Goal: Contribute content: Contribute content

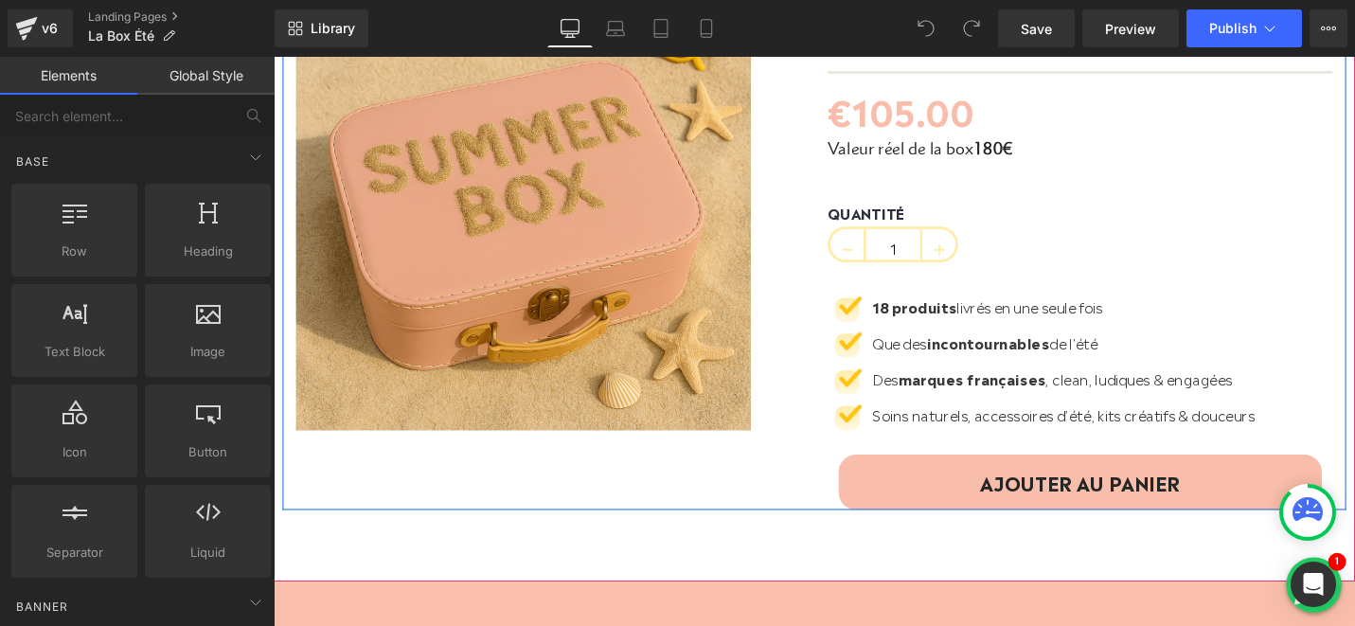
scroll to position [190, 0]
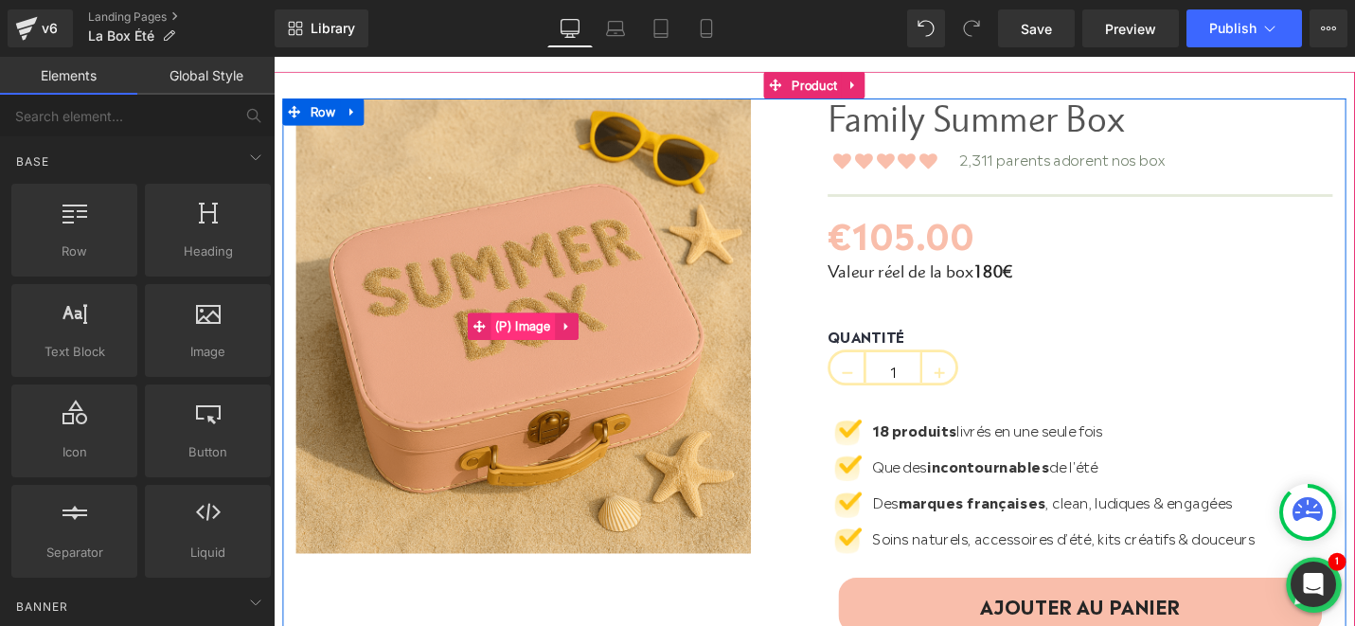
click at [537, 330] on span "(P) Image" at bounding box center [538, 343] width 68 height 28
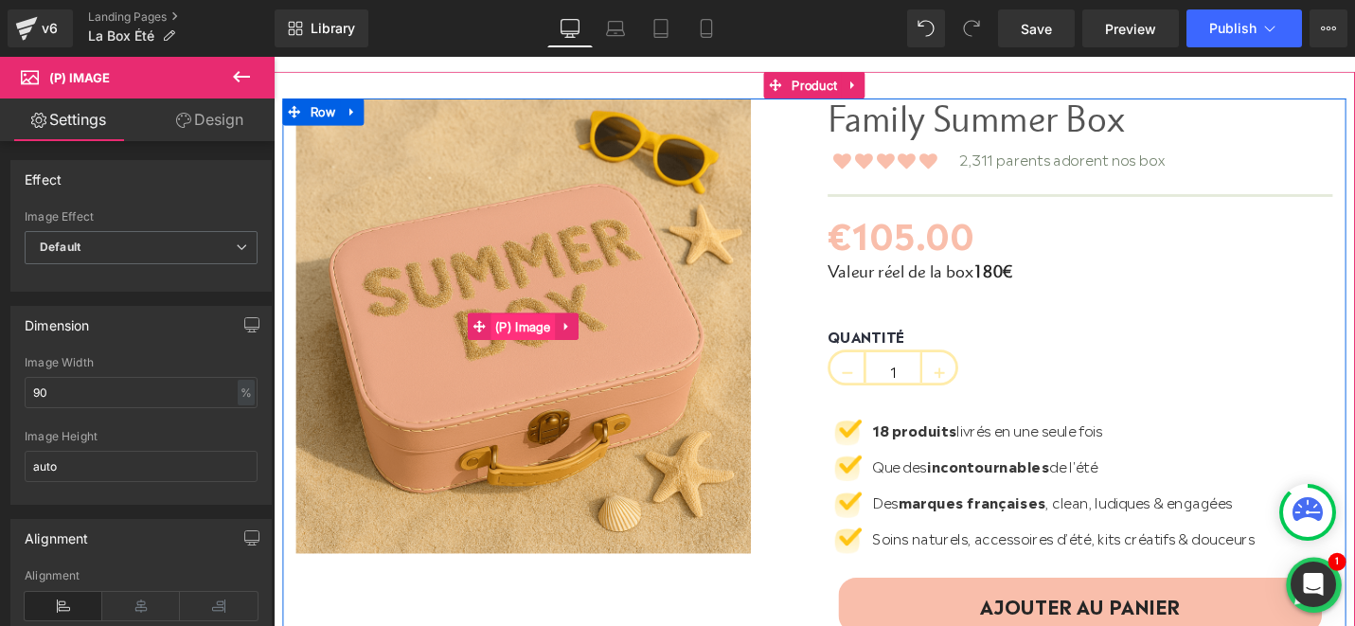
click at [540, 335] on span "(P) Image" at bounding box center [538, 343] width 68 height 28
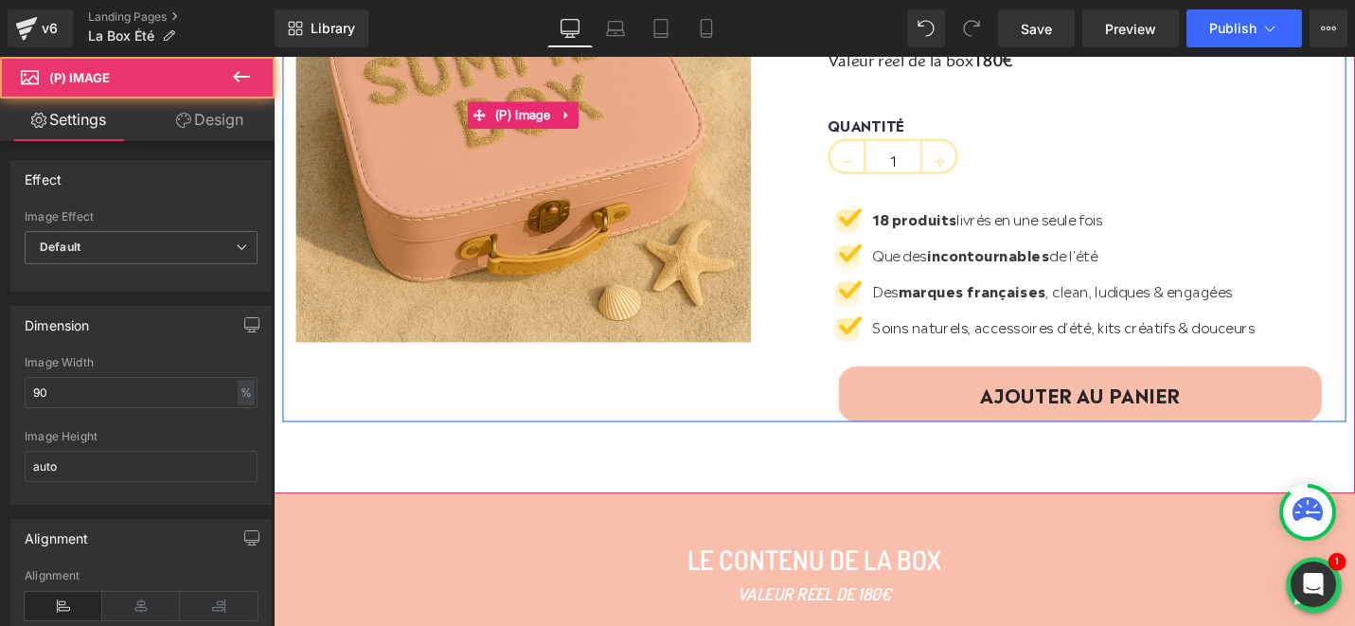
scroll to position [459, 0]
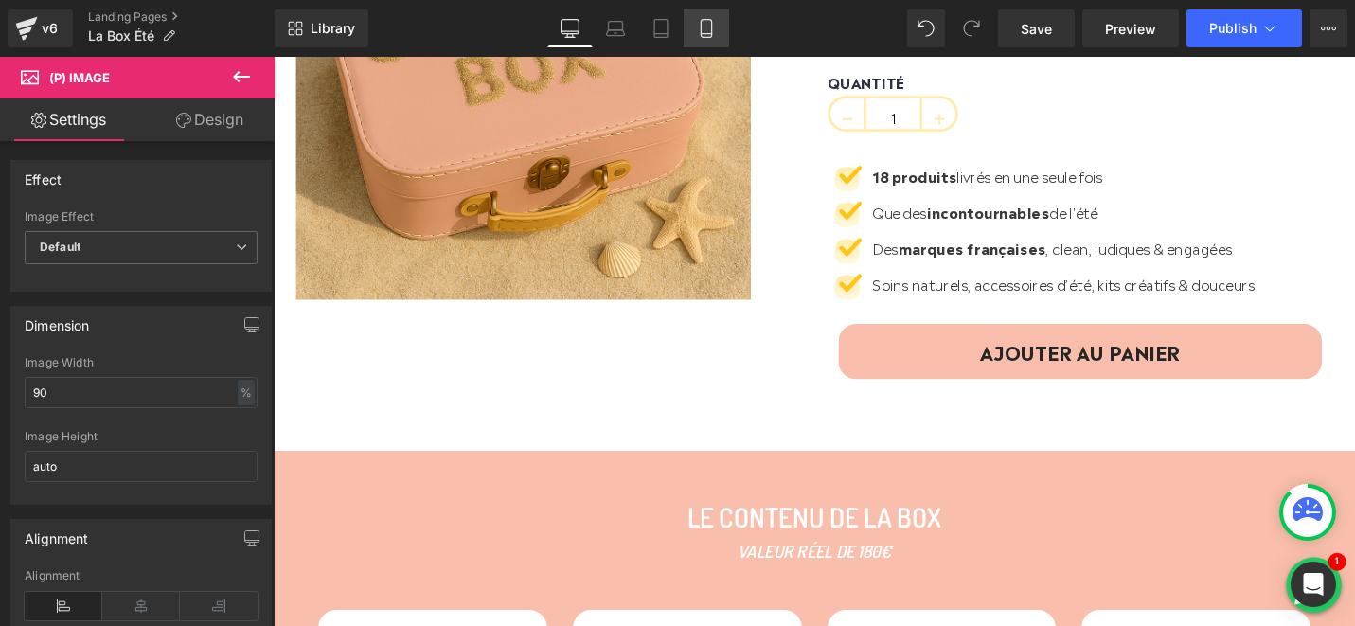
click at [700, 32] on icon at bounding box center [706, 28] width 19 height 19
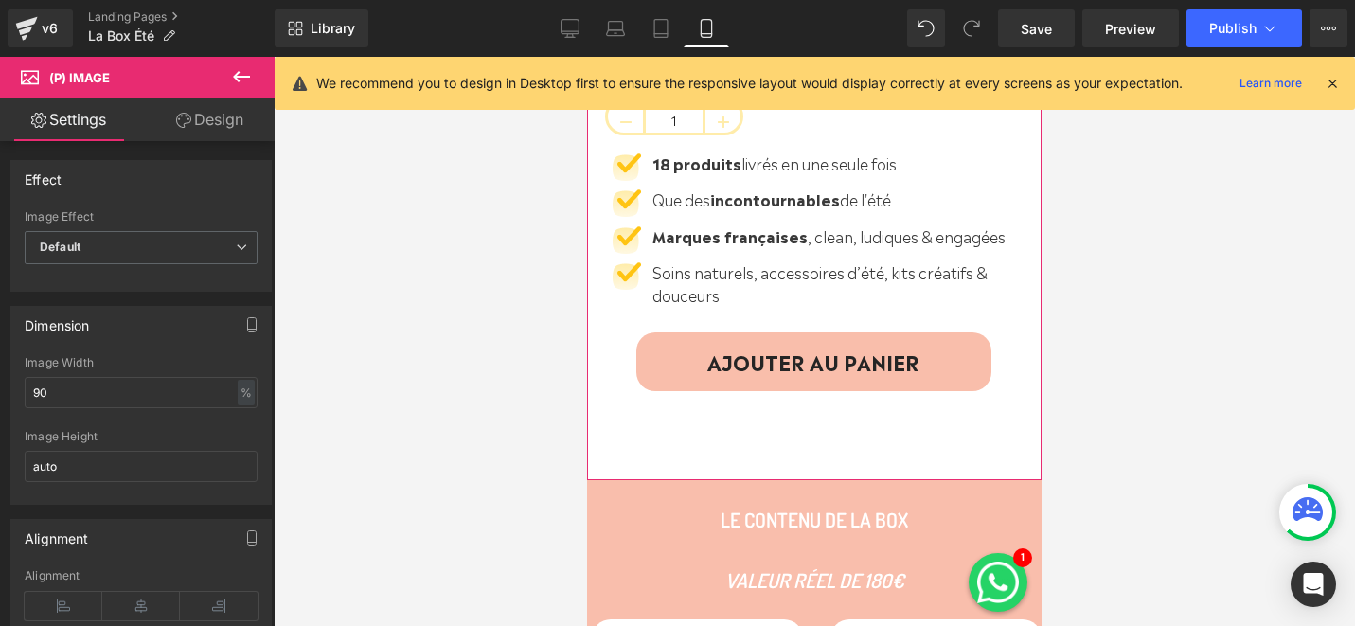
scroll to position [28, 0]
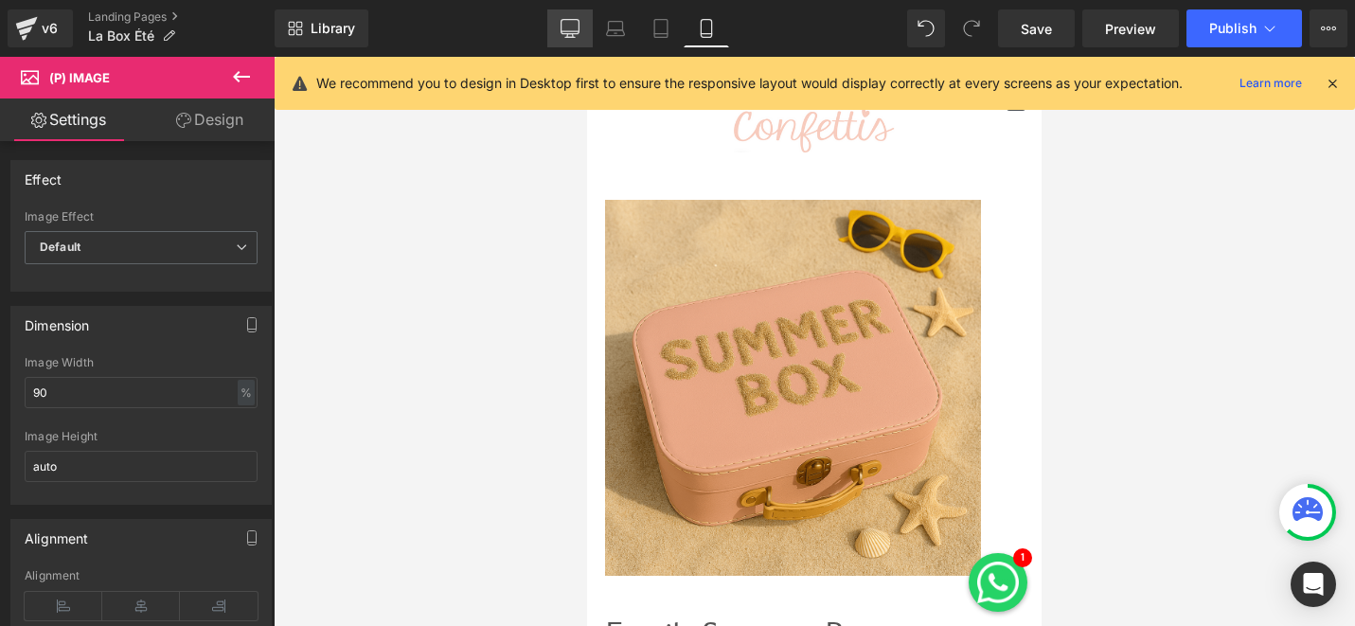
click at [576, 26] on icon at bounding box center [570, 28] width 19 height 19
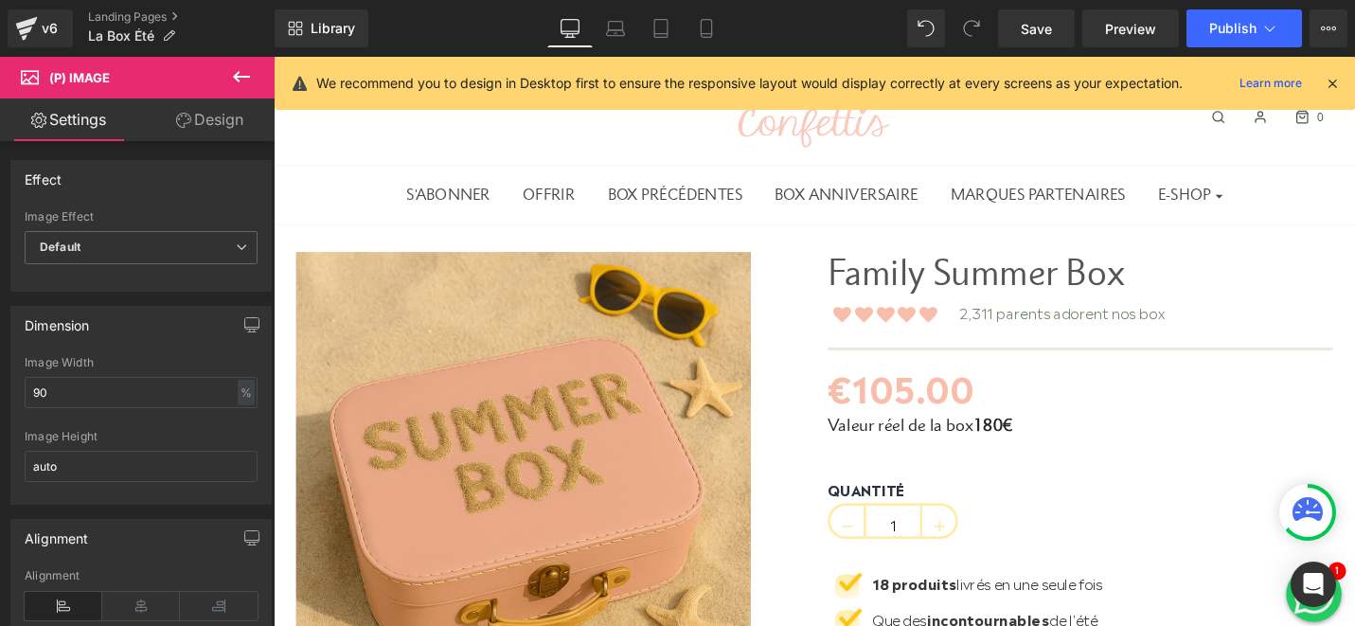
scroll to position [92, 0]
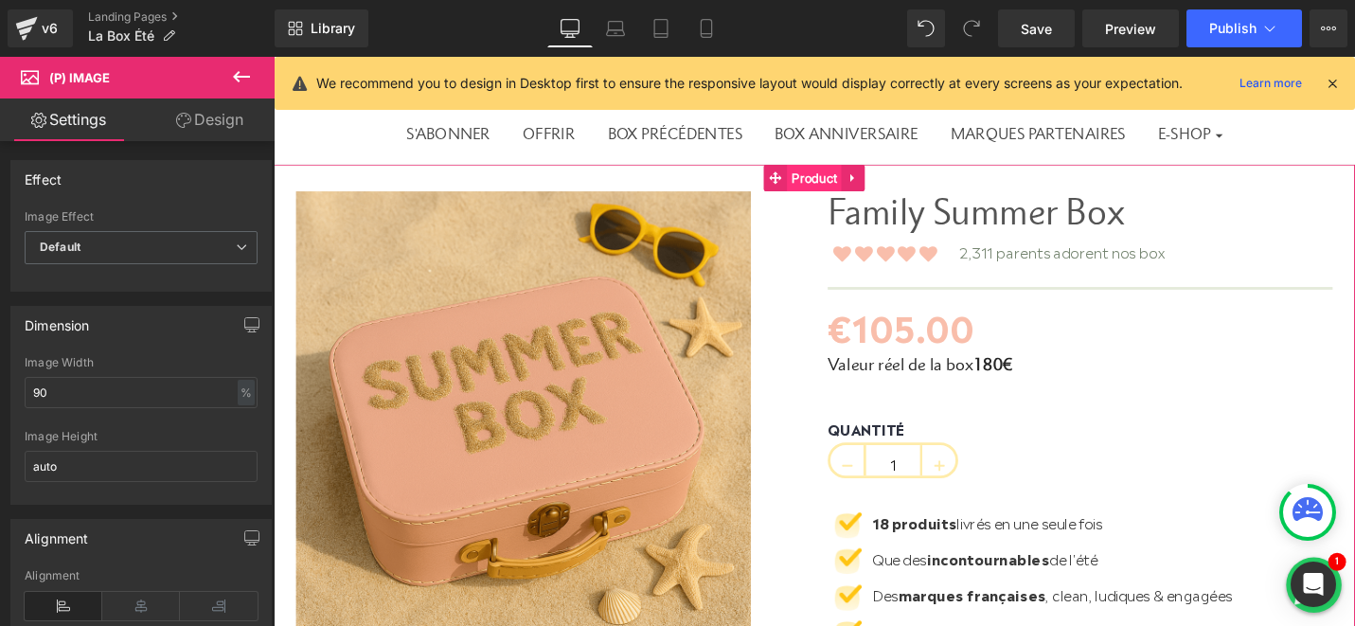
click at [851, 179] on span "Product" at bounding box center [846, 185] width 58 height 28
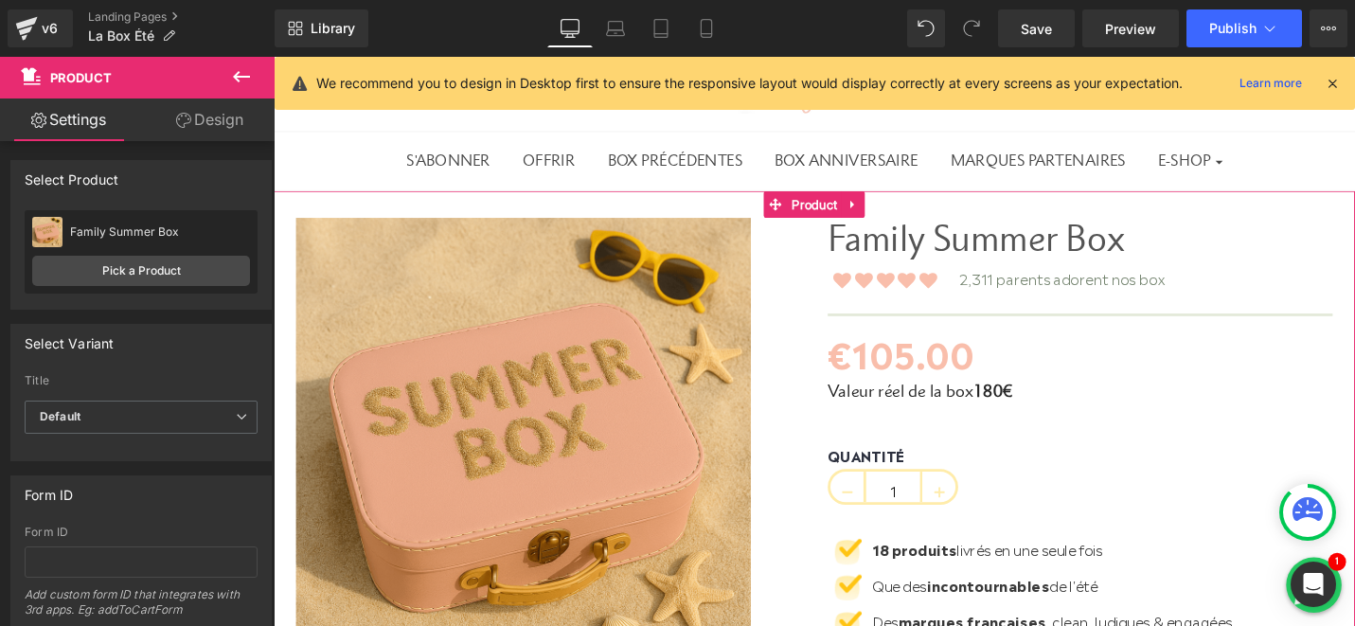
scroll to position [59, 0]
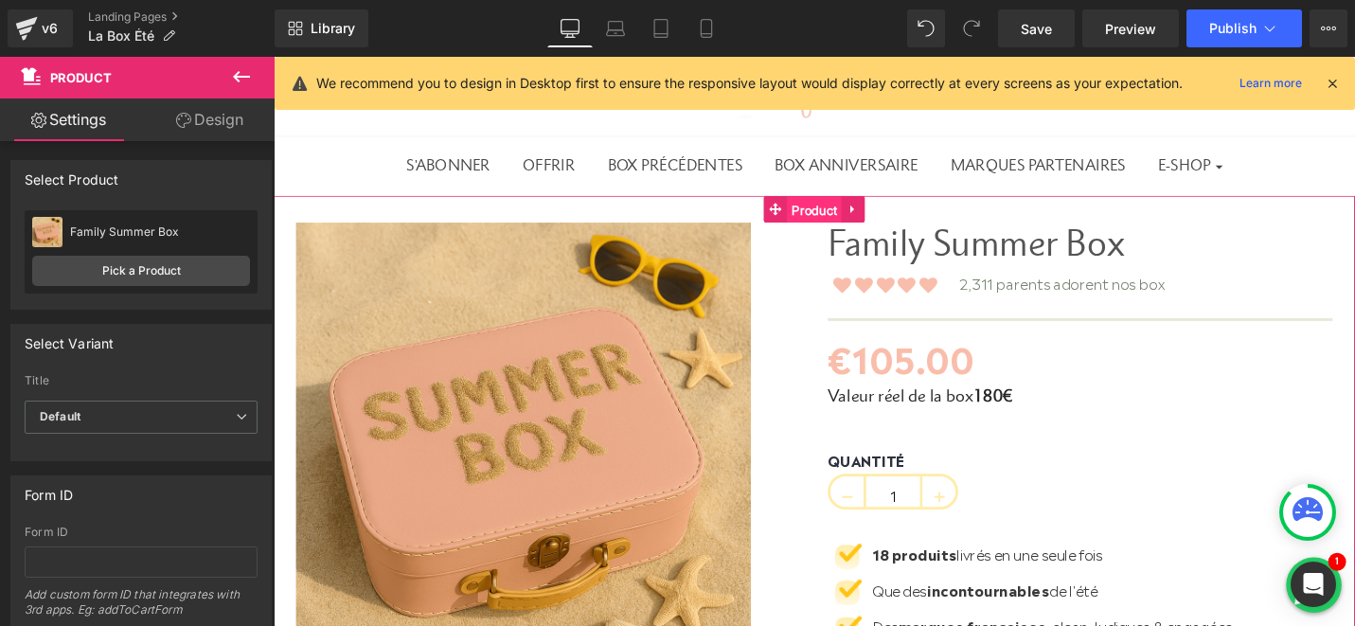
click at [838, 222] on span "Product" at bounding box center [846, 219] width 58 height 28
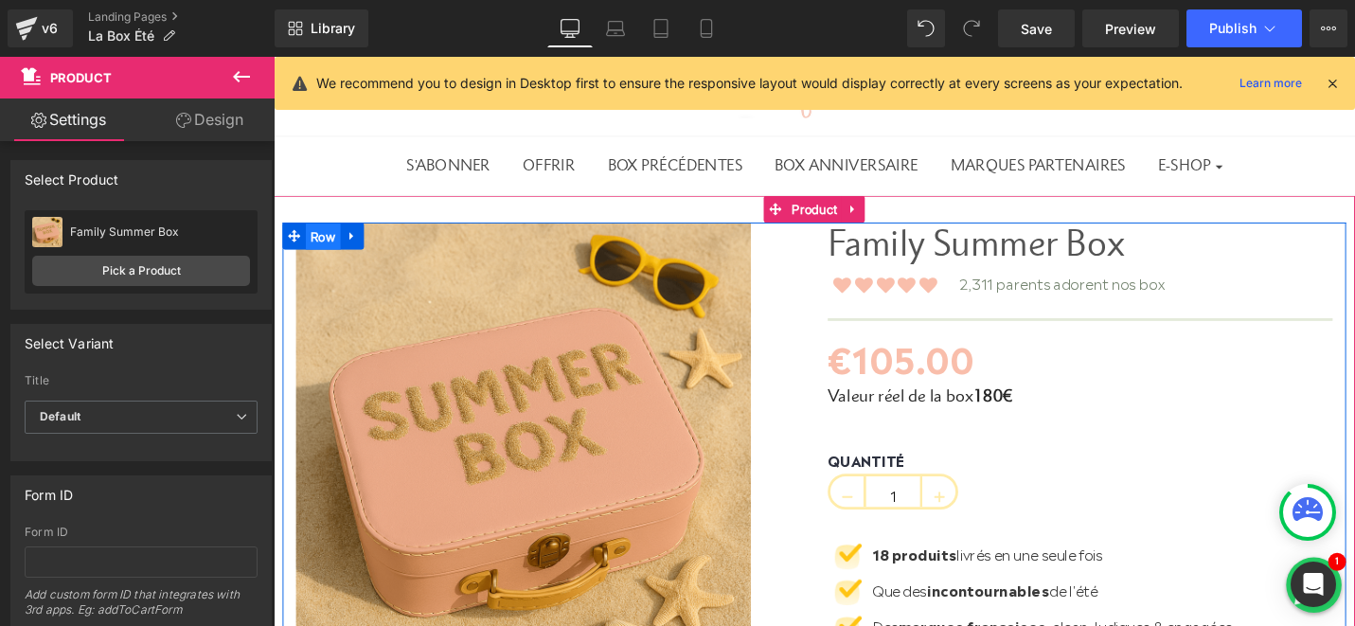
click at [334, 249] on span "Row" at bounding box center [326, 248] width 37 height 28
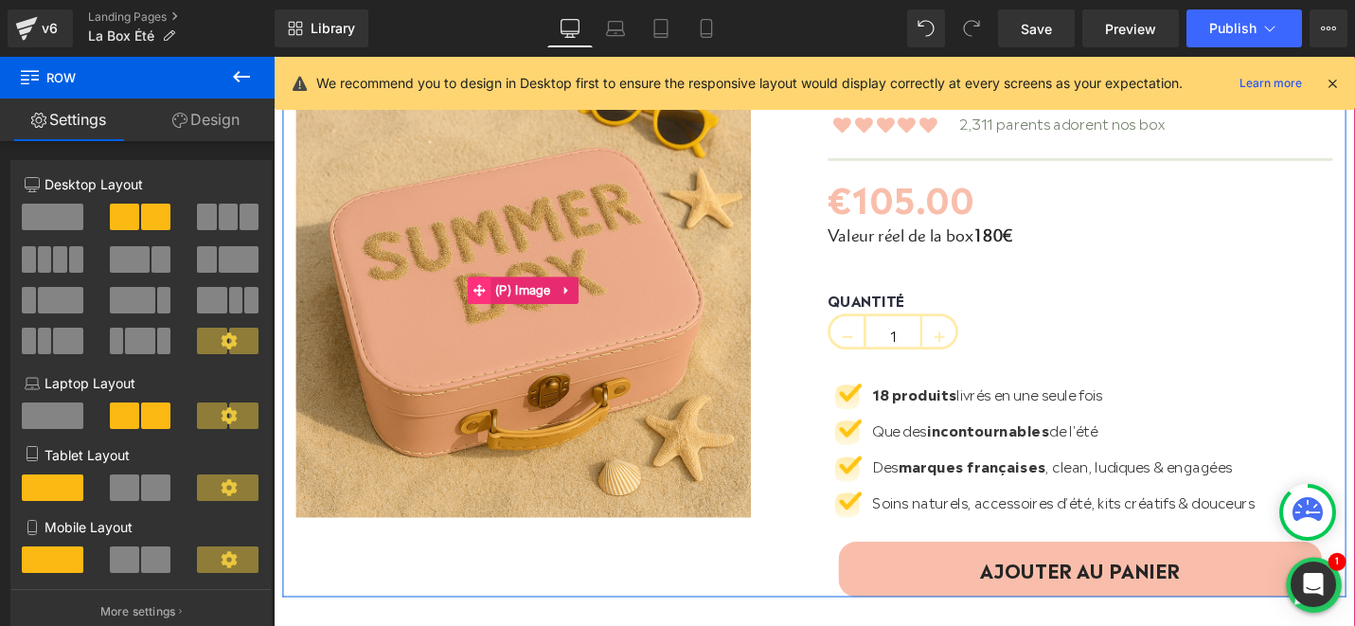
scroll to position [247, 0]
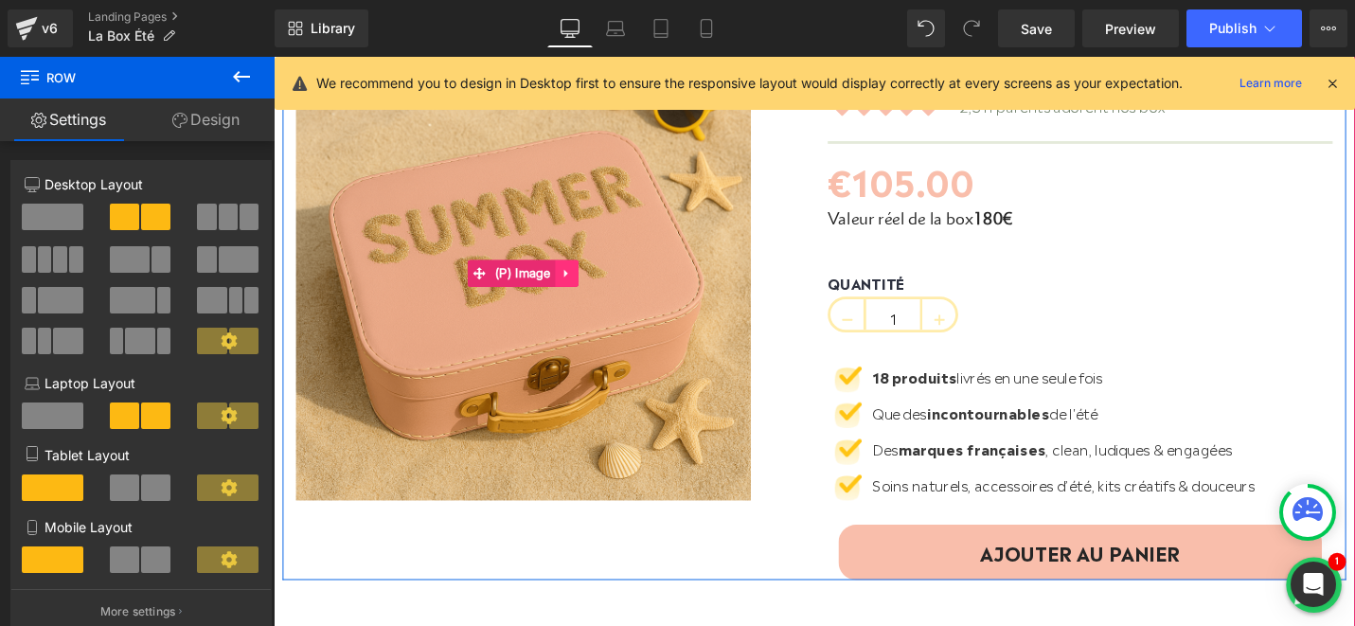
click at [578, 289] on link at bounding box center [584, 286] width 25 height 28
click at [594, 289] on icon at bounding box center [596, 285] width 13 height 13
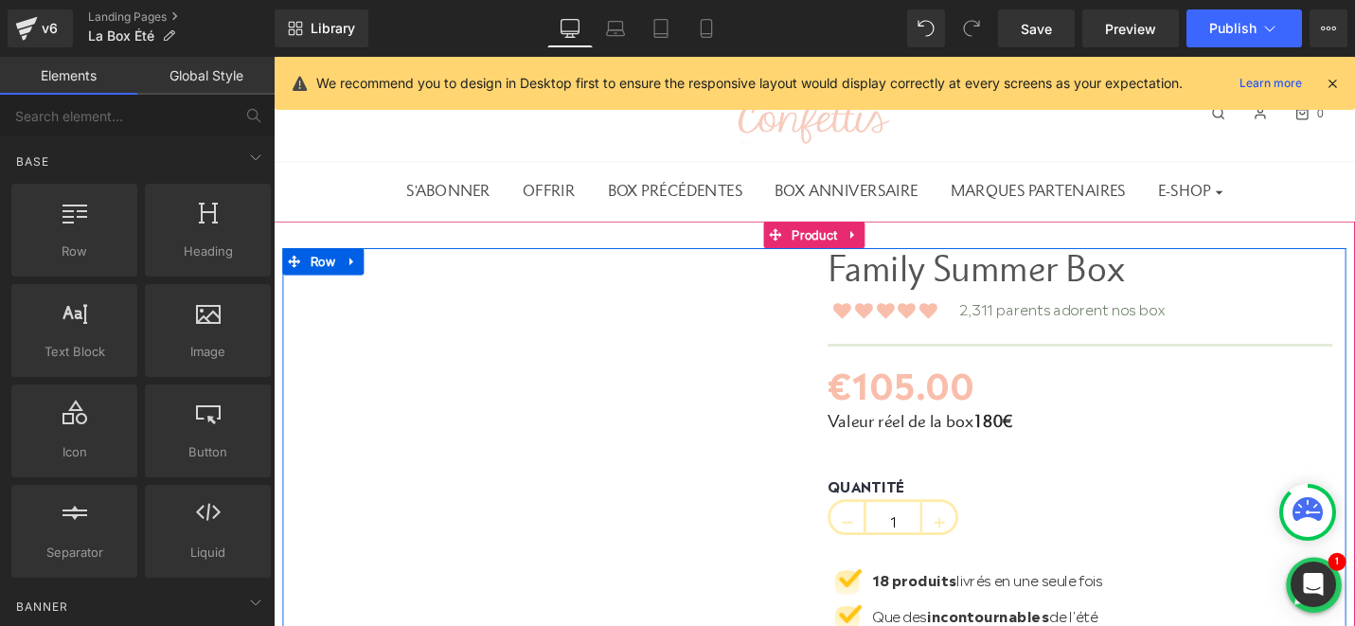
scroll to position [0, 0]
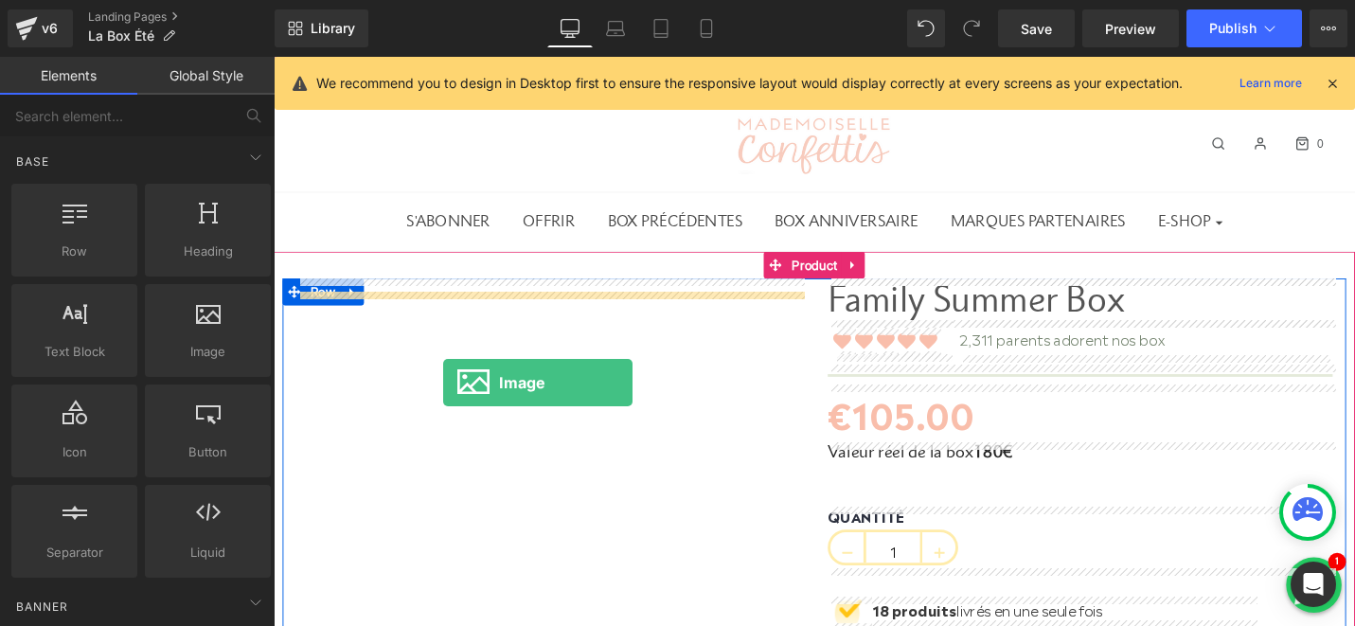
drag, startPoint x: 479, startPoint y: 393, endPoint x: 454, endPoint y: 402, distance: 27.3
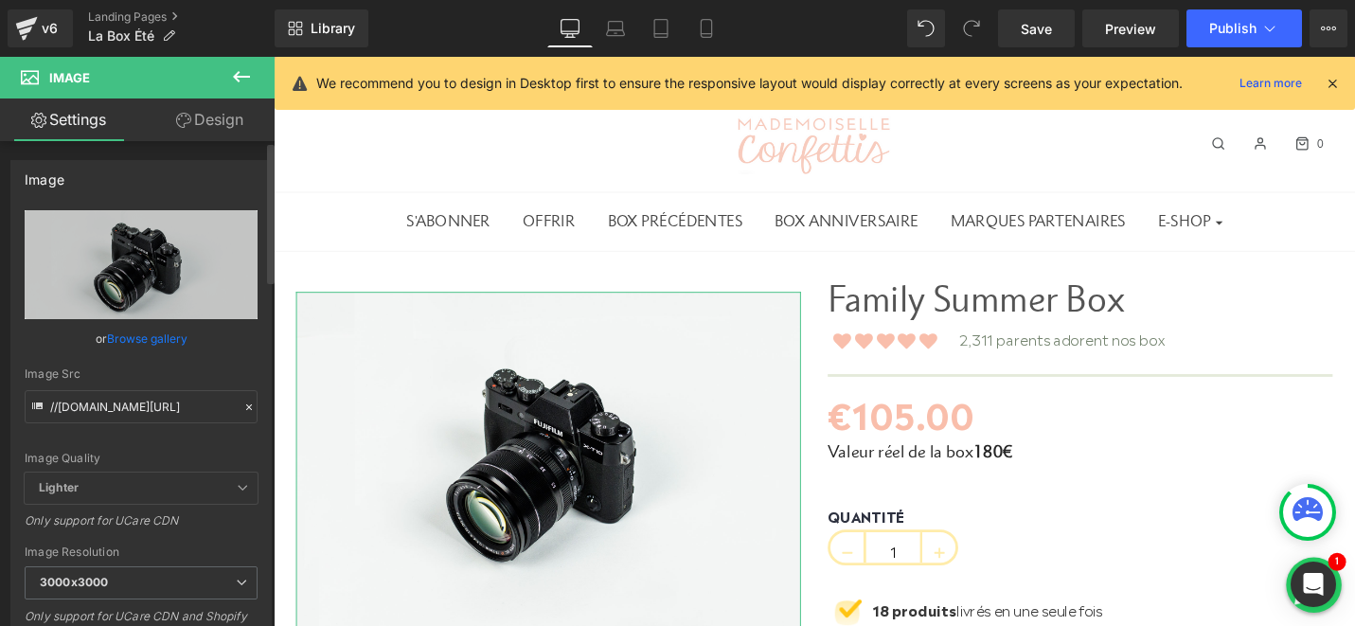
click at [164, 329] on link "Browse gallery" at bounding box center [147, 338] width 80 height 33
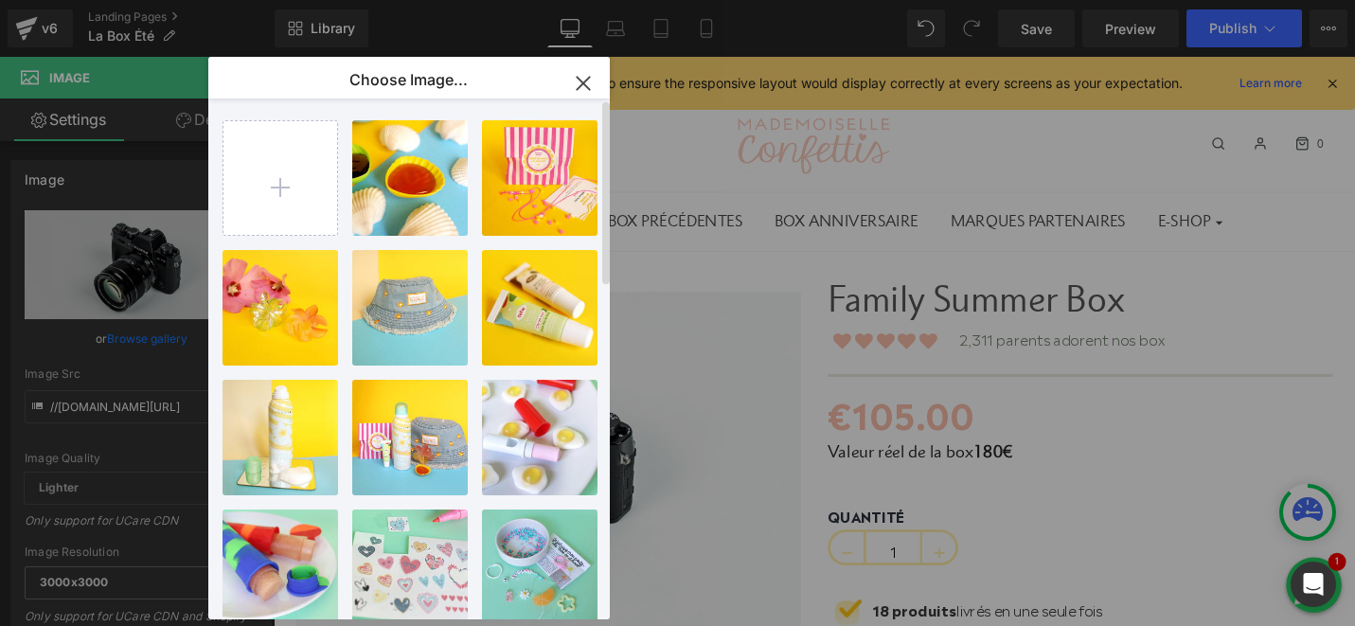
type input "C:\fakepath\Image_Produit_Summer_1024x1024.webp"
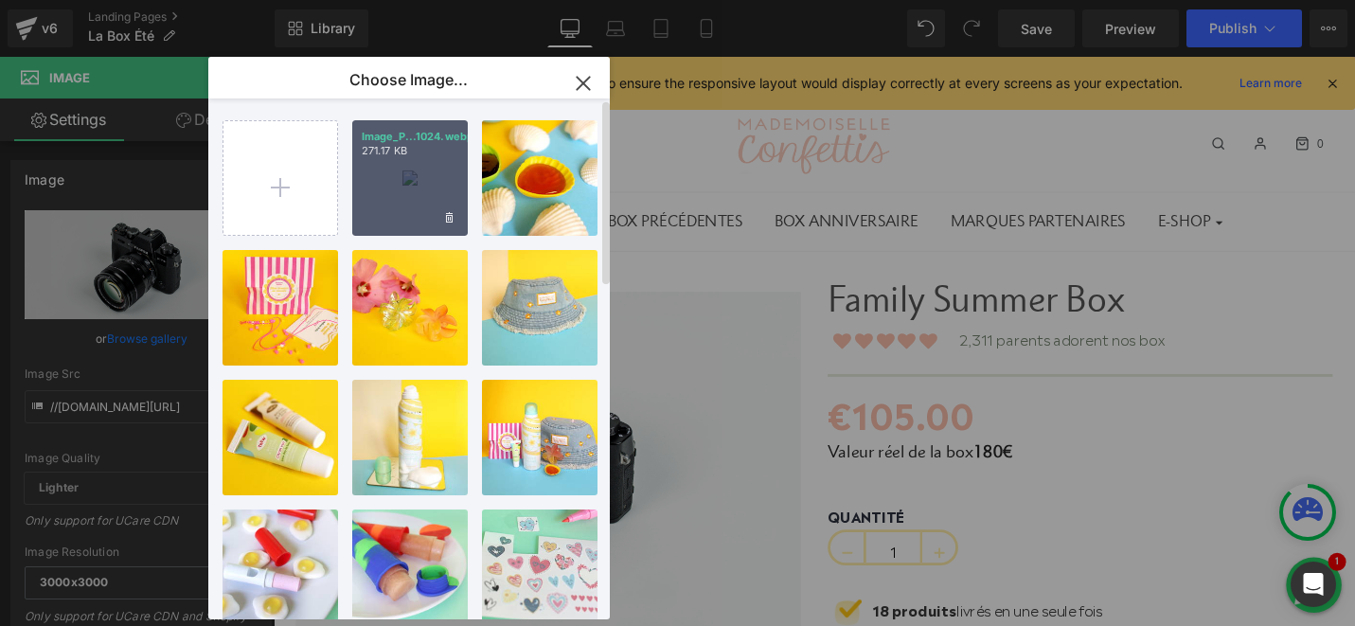
click at [400, 162] on div "Image_P...1024.webp 271.17 KB" at bounding box center [410, 178] width 116 height 116
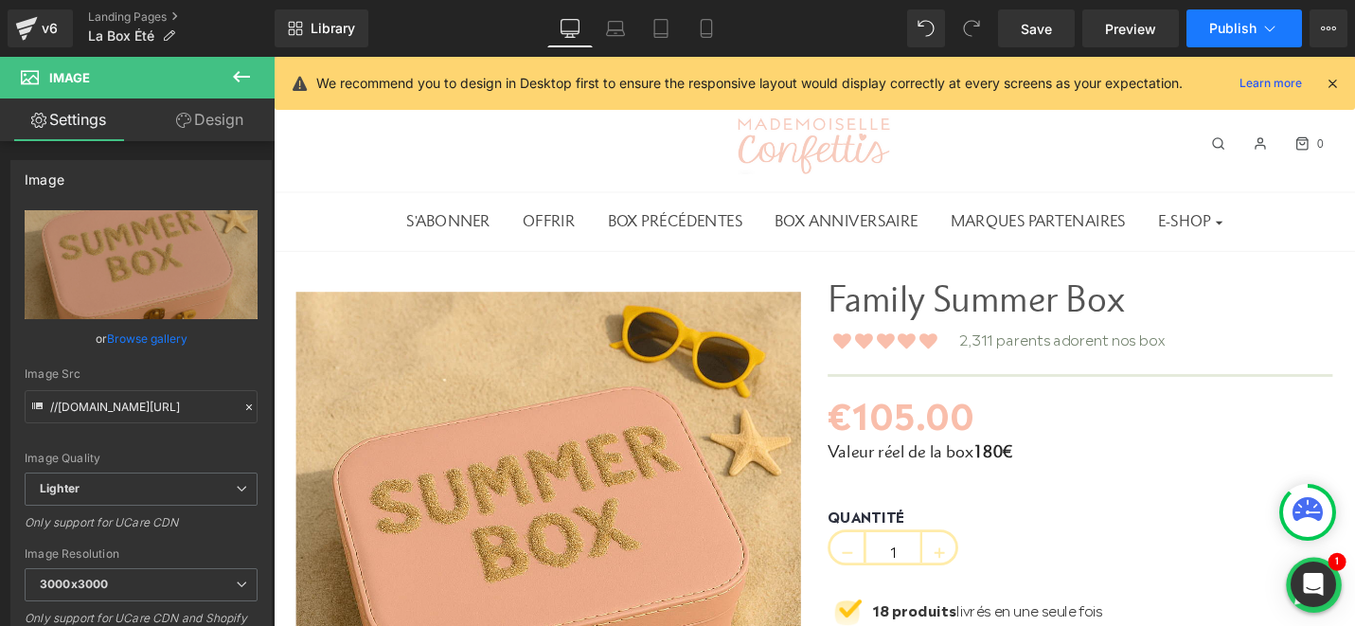
click at [1234, 31] on span "Publish" at bounding box center [1232, 28] width 47 height 15
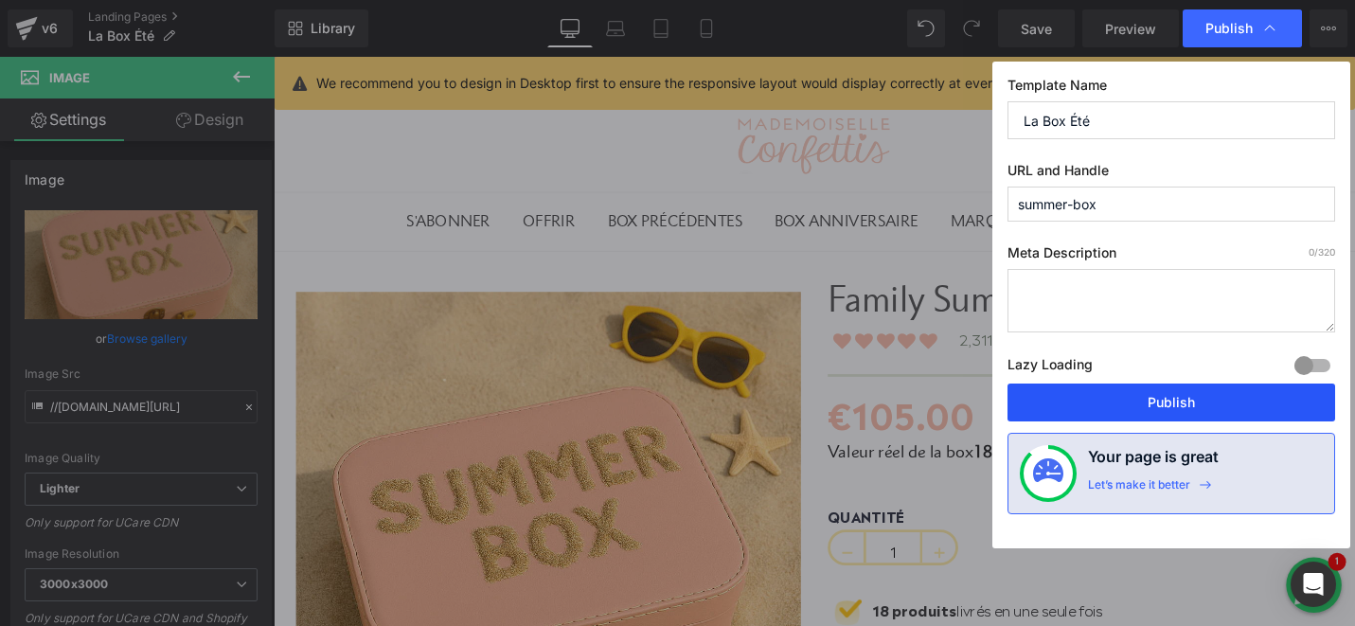
click at [1125, 395] on button "Publish" at bounding box center [1171, 402] width 328 height 38
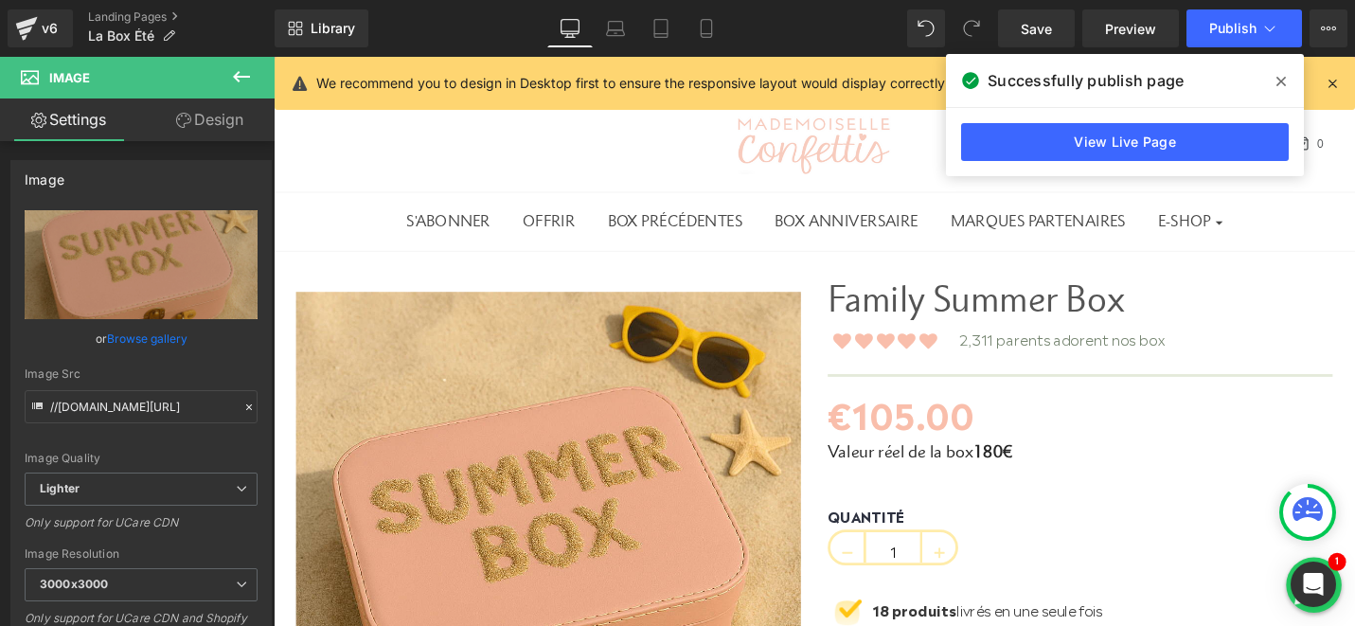
click at [1276, 80] on icon at bounding box center [1280, 81] width 9 height 15
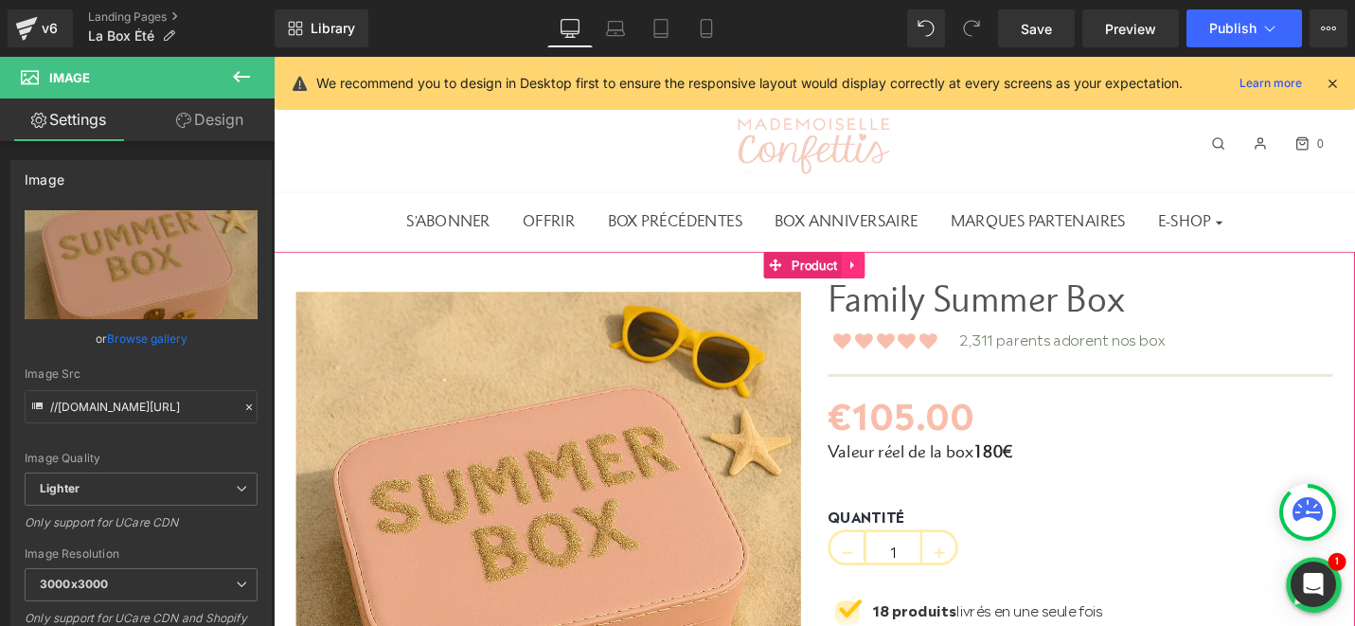
click at [882, 281] on icon at bounding box center [887, 278] width 13 height 14
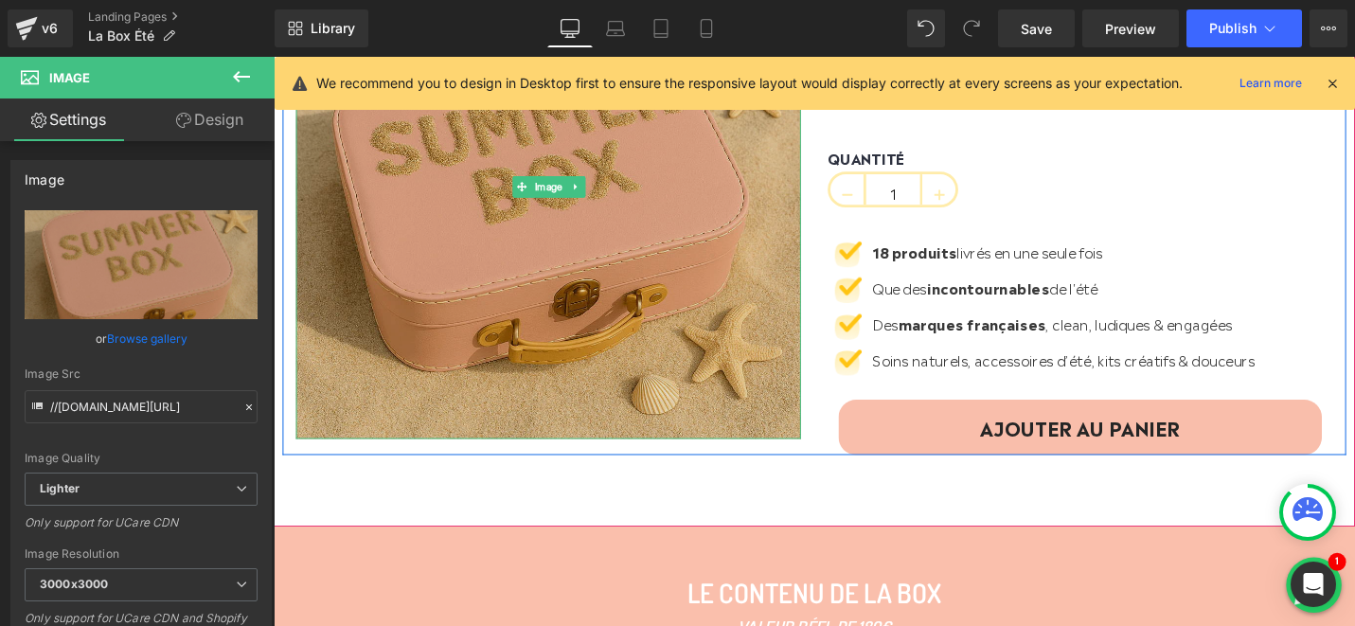
scroll to position [517, 0]
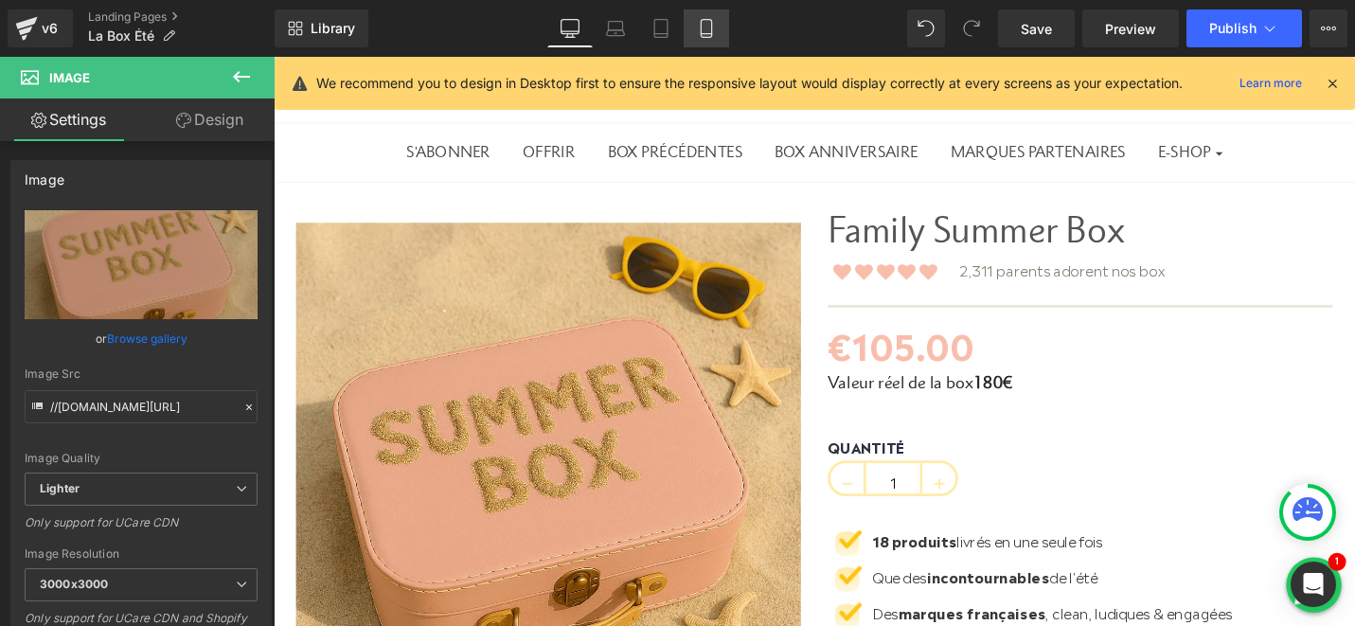
click at [708, 29] on icon at bounding box center [706, 28] width 19 height 19
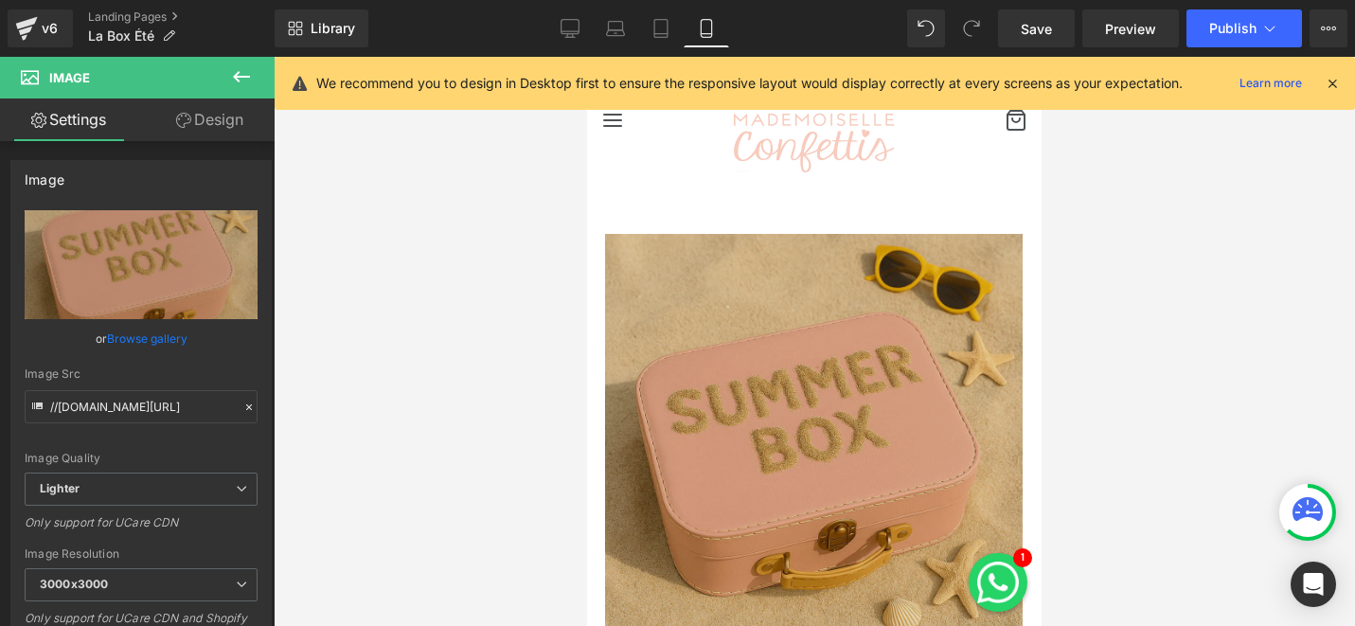
scroll to position [0, 0]
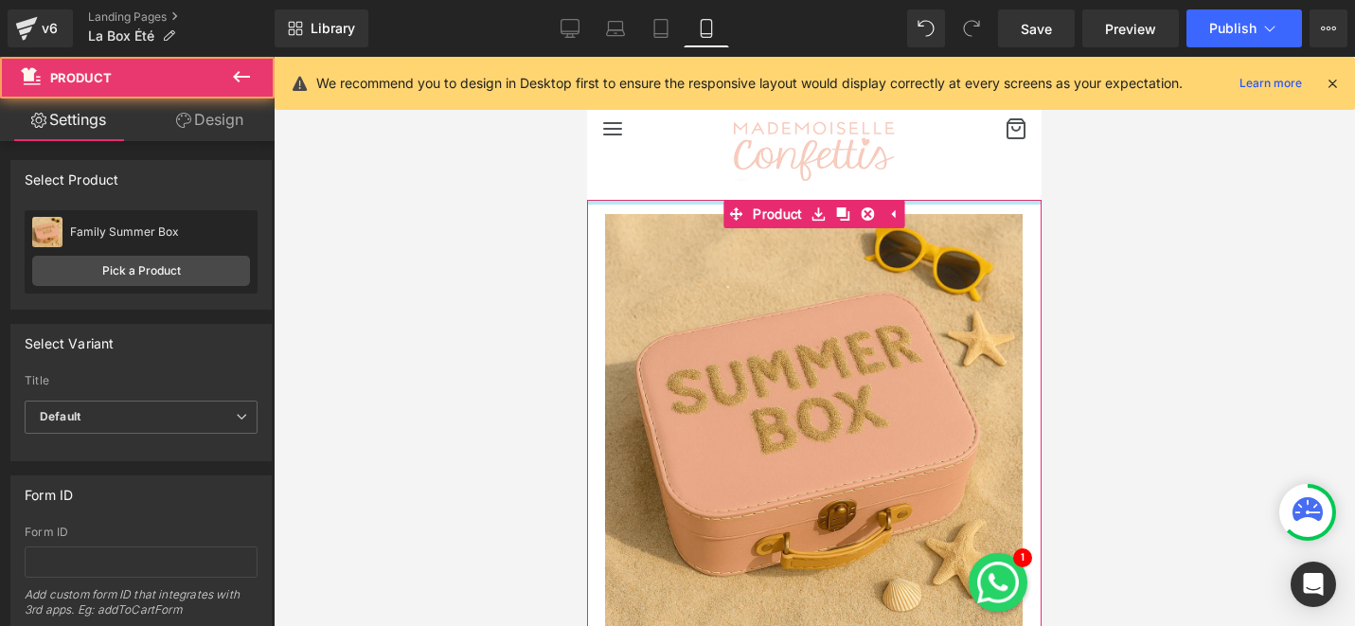
drag, startPoint x: 685, startPoint y: 211, endPoint x: 692, endPoint y: 167, distance: 45.0
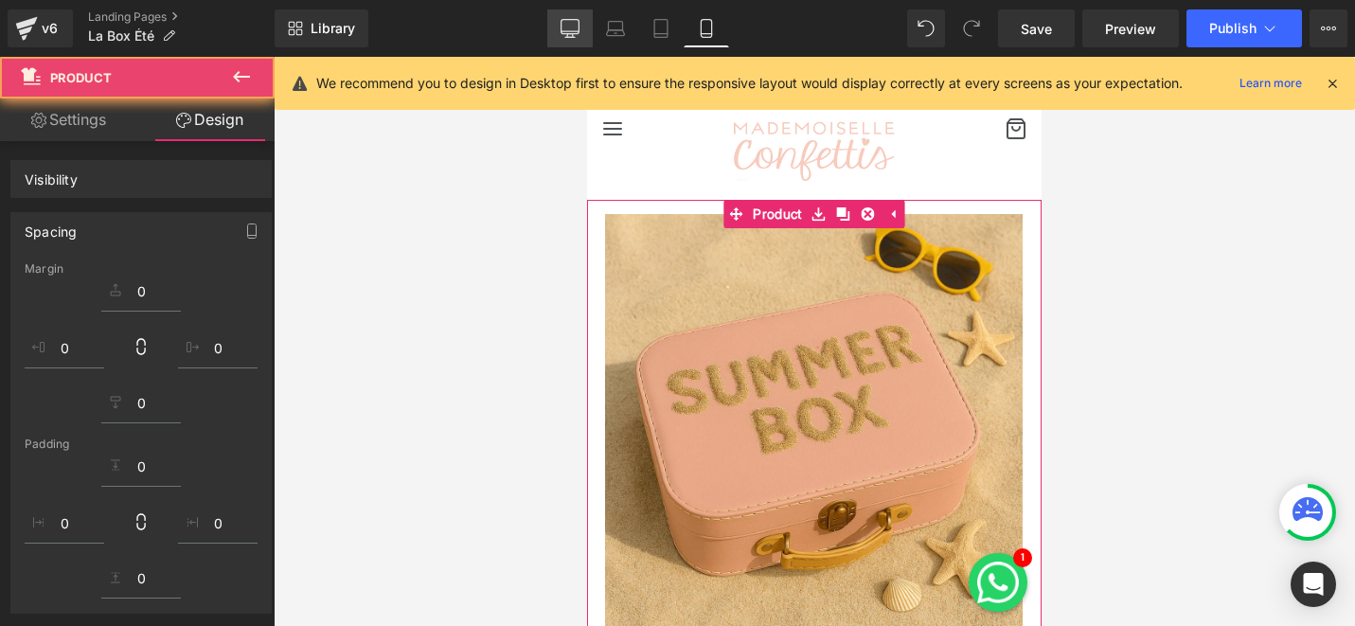
click at [577, 30] on icon at bounding box center [570, 28] width 19 height 19
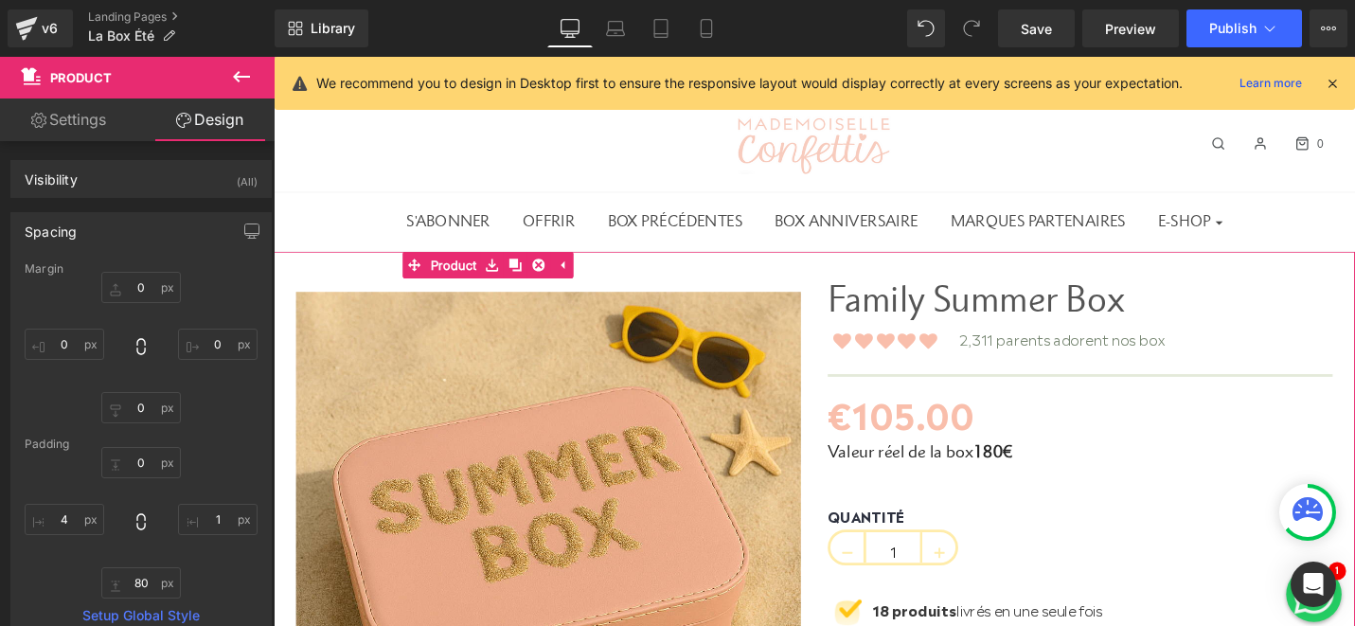
scroll to position [63, 0]
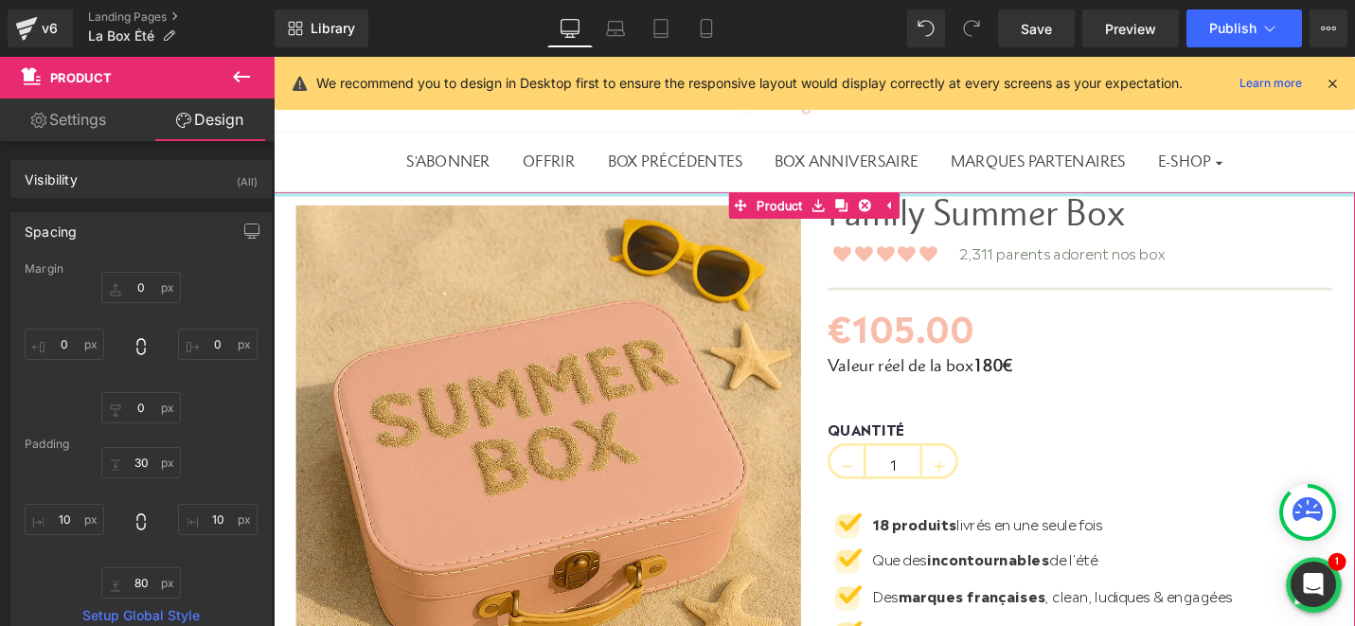
drag, startPoint x: 715, startPoint y: 217, endPoint x: 725, endPoint y: 153, distance: 64.3
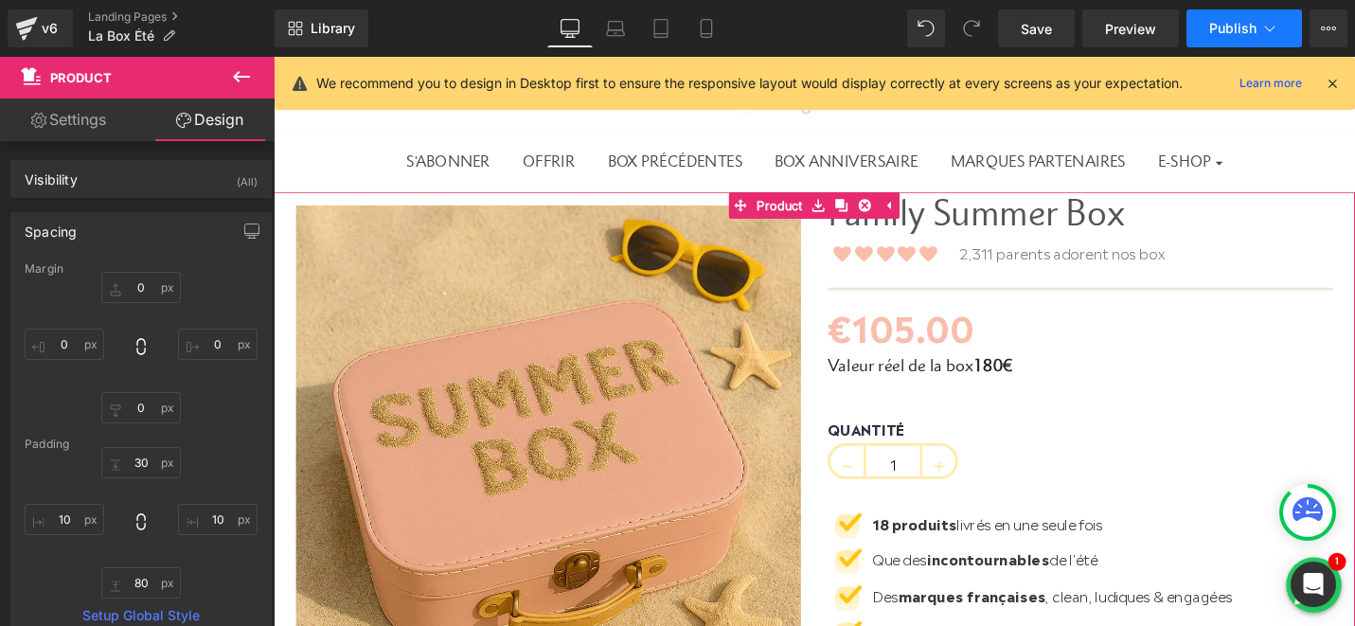
click at [1253, 27] on span "Publish" at bounding box center [1232, 28] width 47 height 15
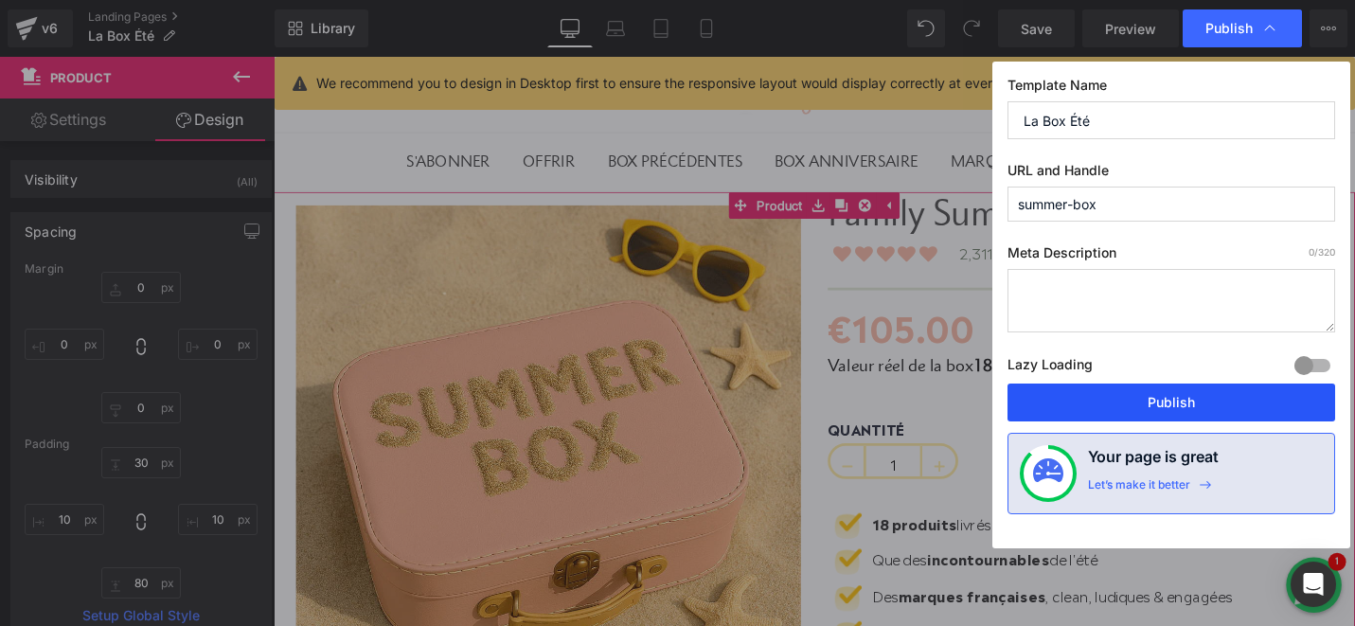
click at [1076, 400] on button "Publish" at bounding box center [1171, 402] width 328 height 38
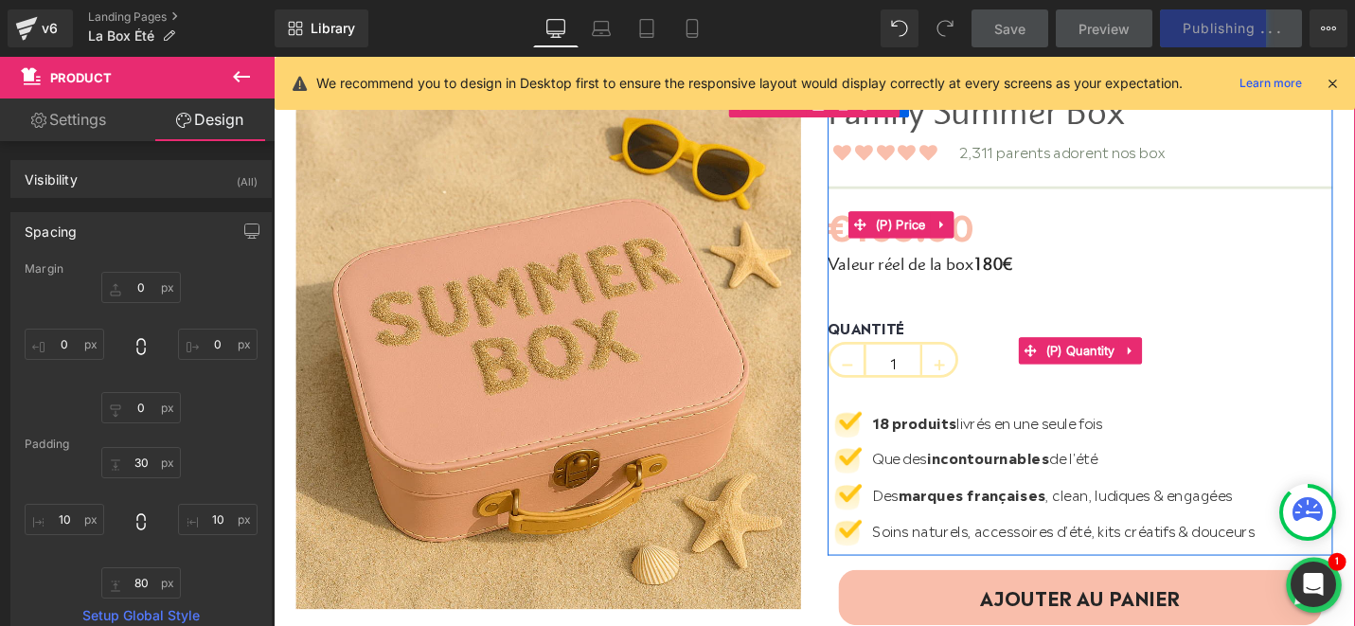
scroll to position [167, 0]
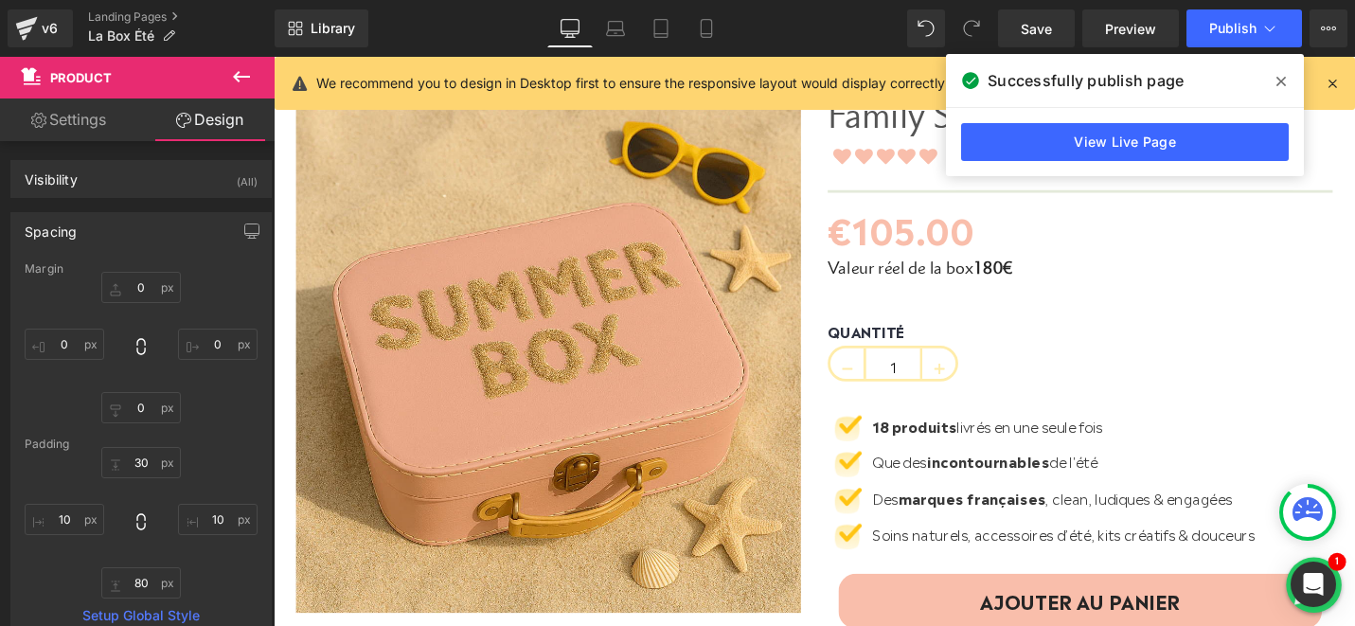
click at [1284, 79] on icon at bounding box center [1280, 81] width 9 height 15
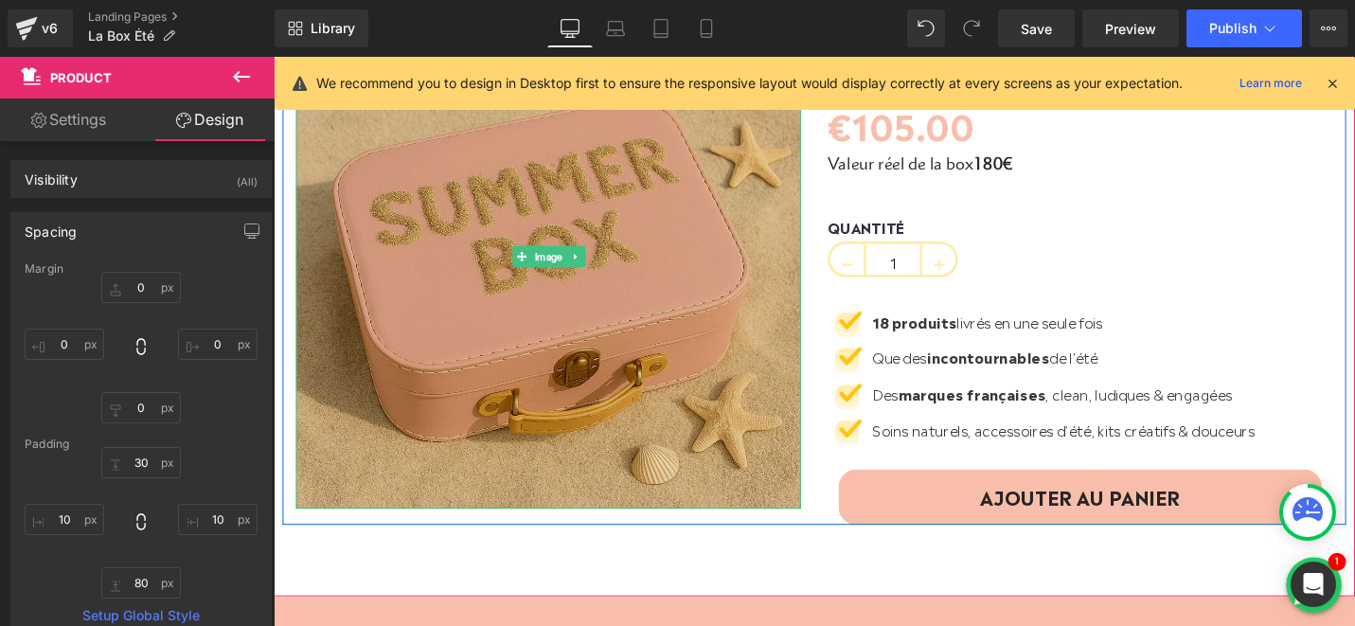
scroll to position [297, 0]
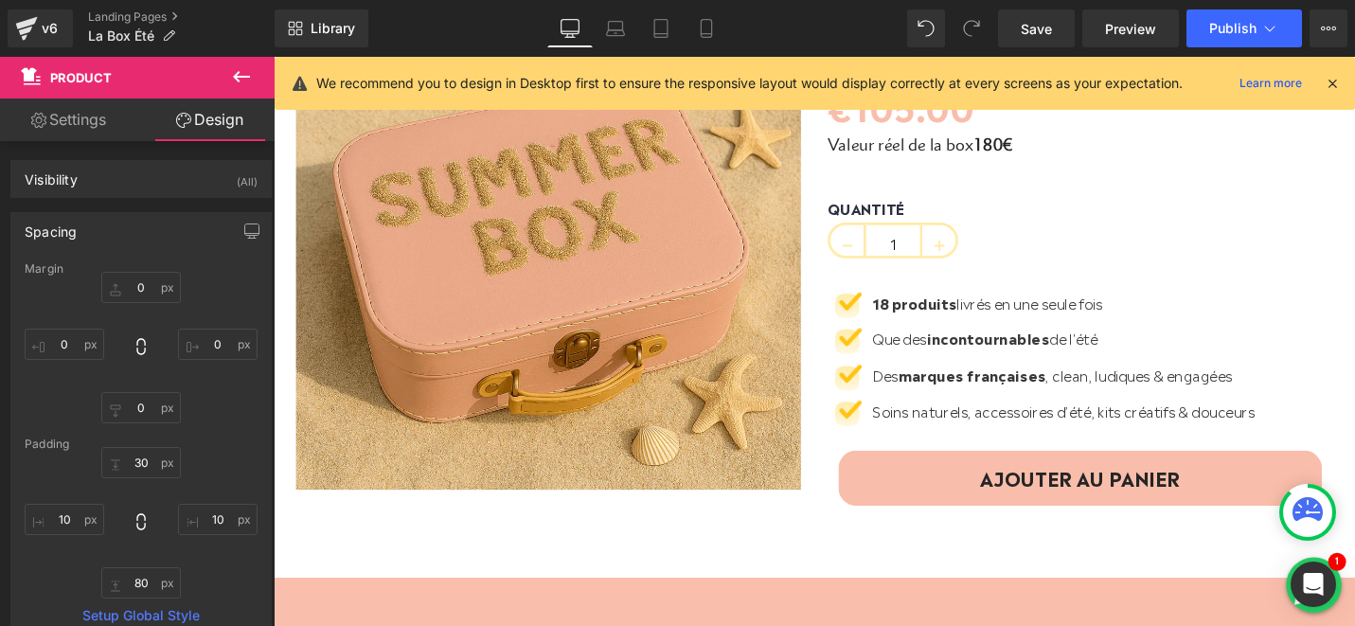
click at [241, 84] on icon at bounding box center [241, 76] width 23 height 23
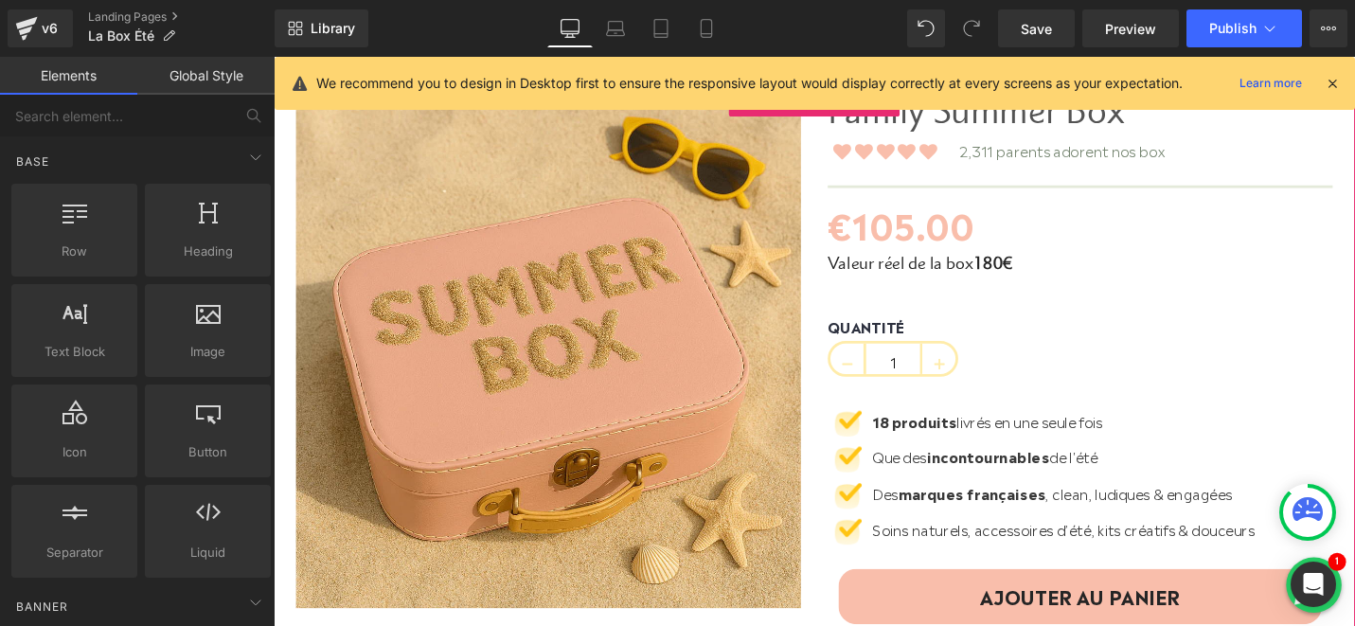
scroll to position [151, 0]
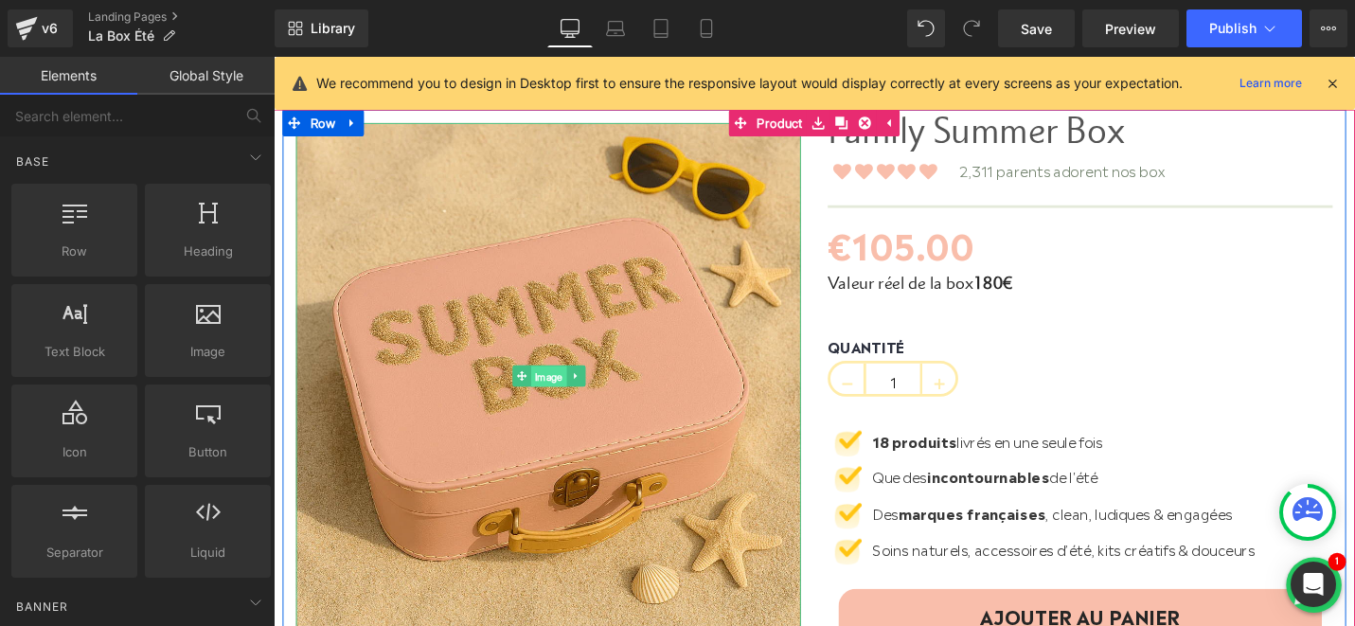
click at [565, 396] on span "Image" at bounding box center [565, 395] width 38 height 23
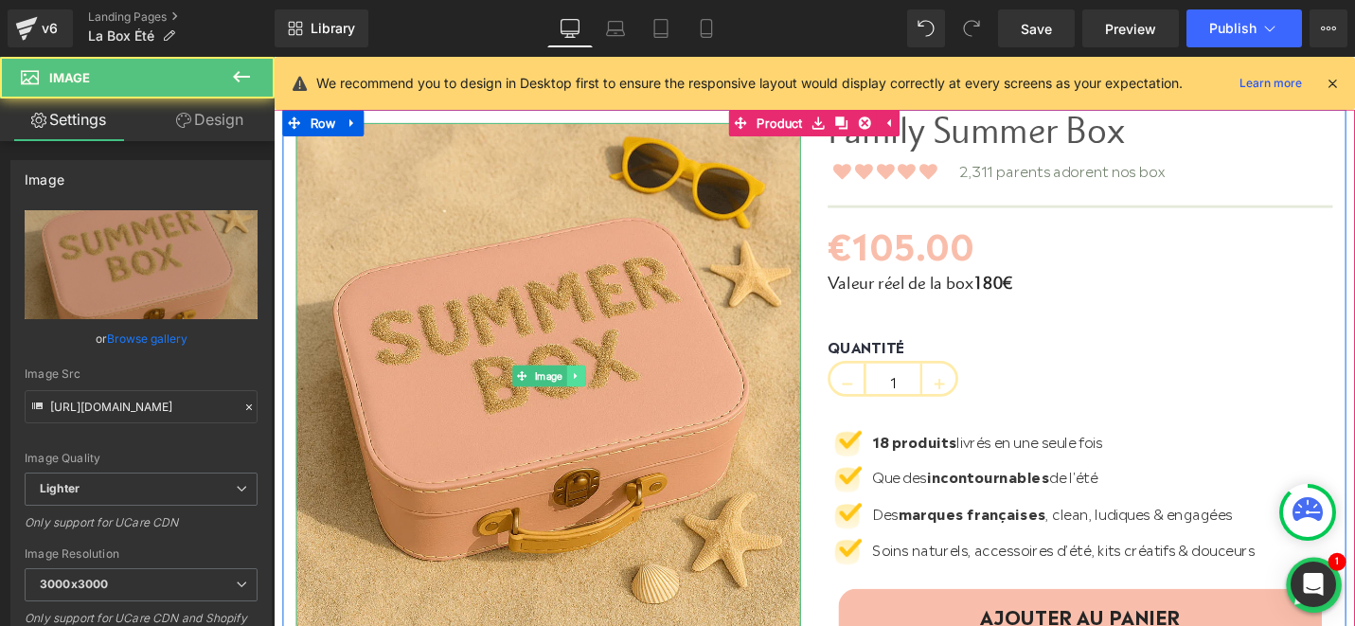
click at [594, 400] on icon at bounding box center [593, 394] width 10 height 11
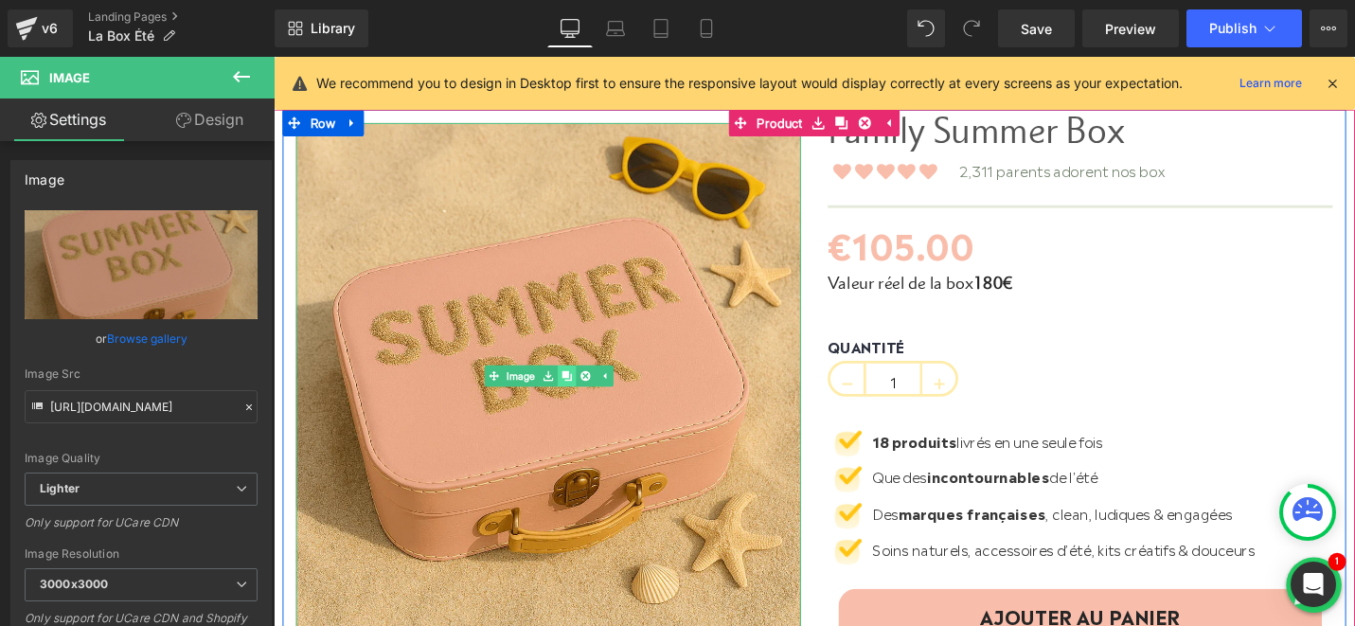
click at [580, 398] on icon at bounding box center [583, 394] width 10 height 11
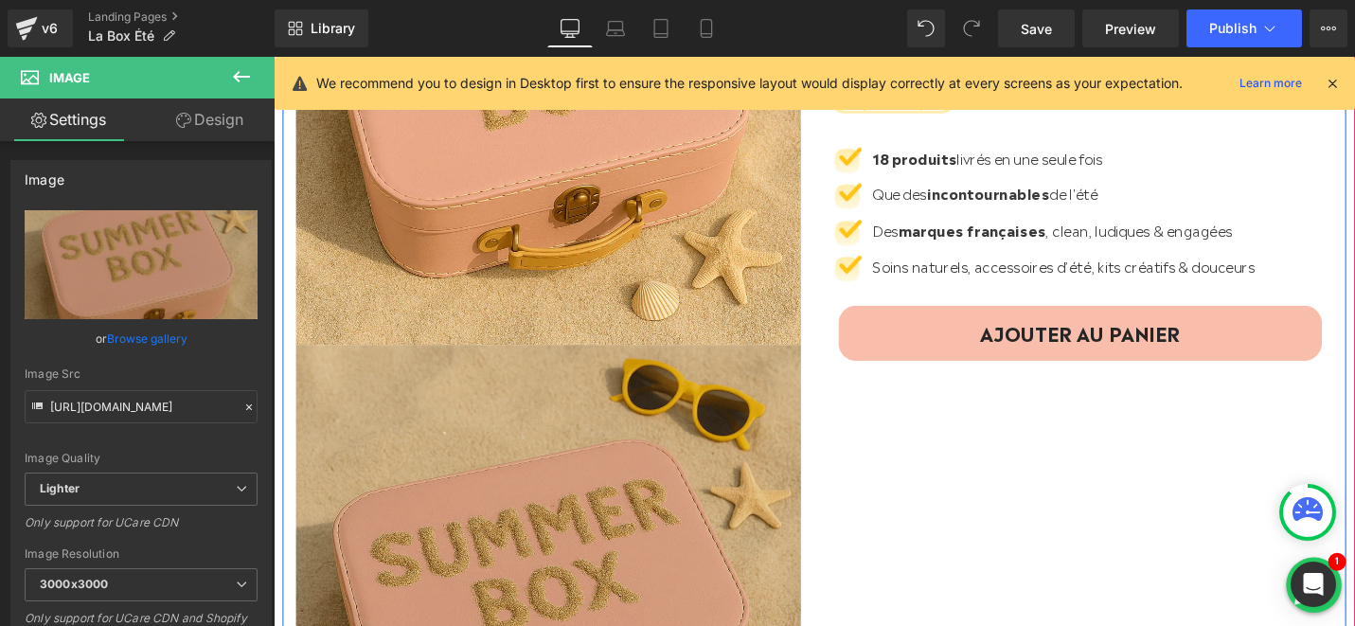
scroll to position [92, 0]
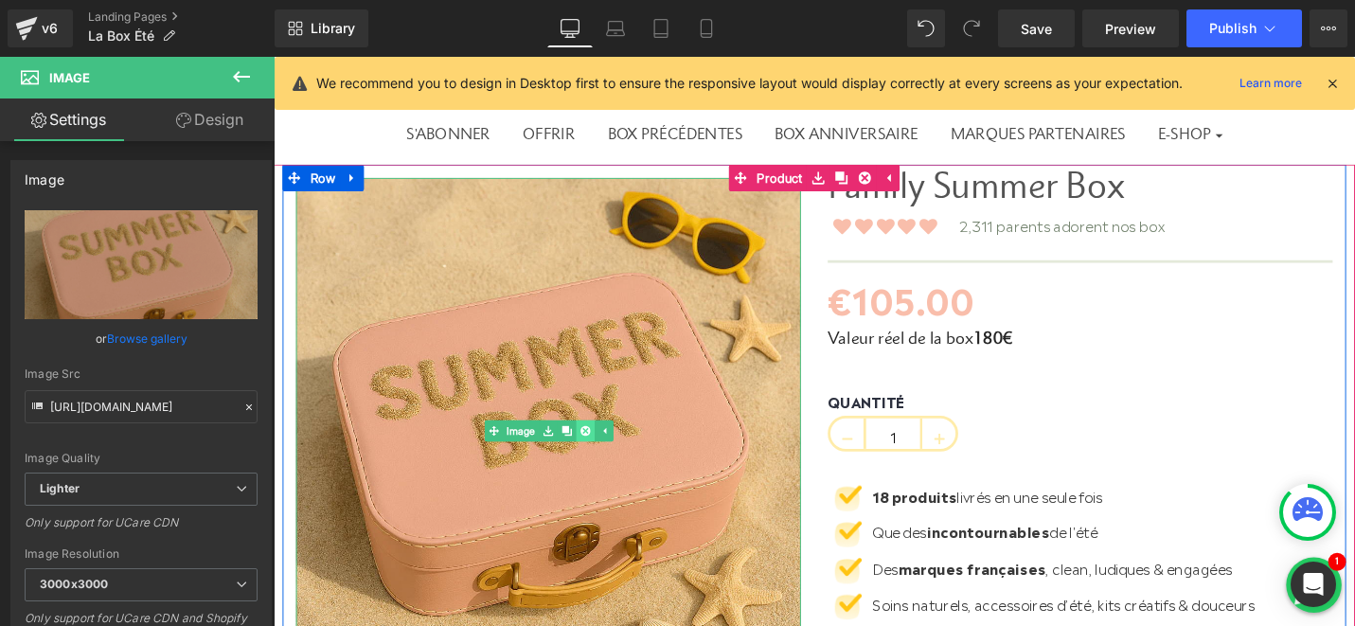
click at [609, 448] on link at bounding box center [604, 453] width 20 height 23
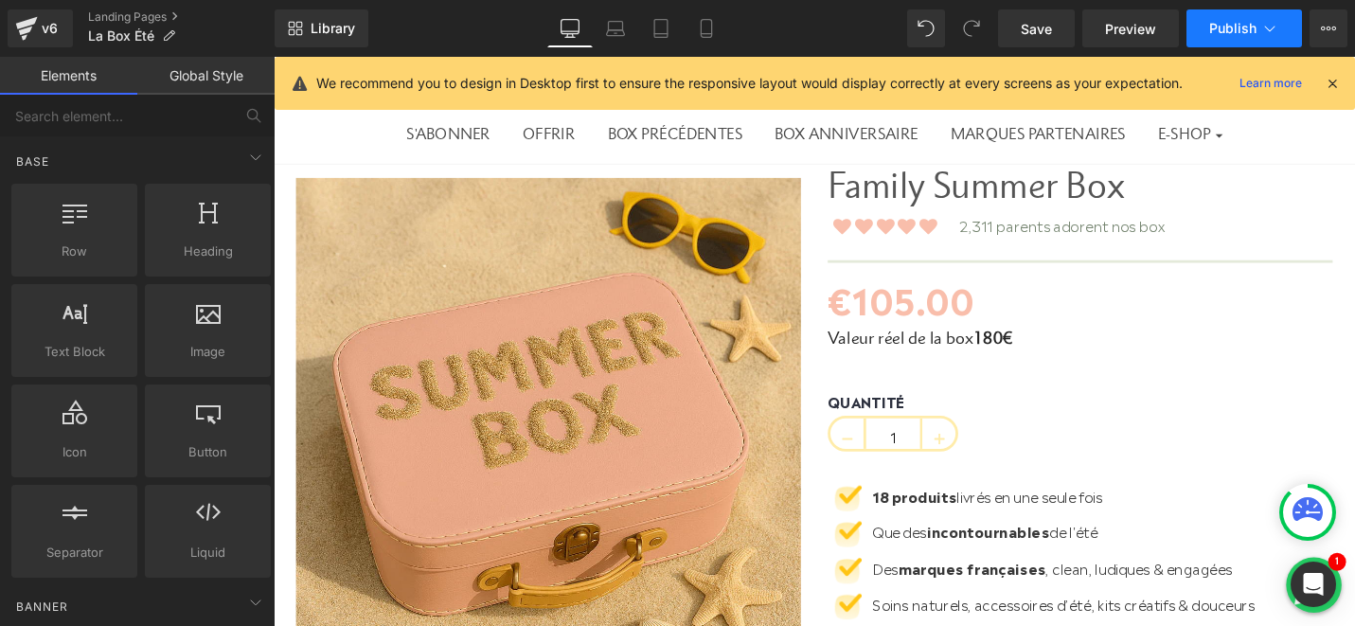
click at [1227, 35] on span "Publish" at bounding box center [1232, 28] width 47 height 15
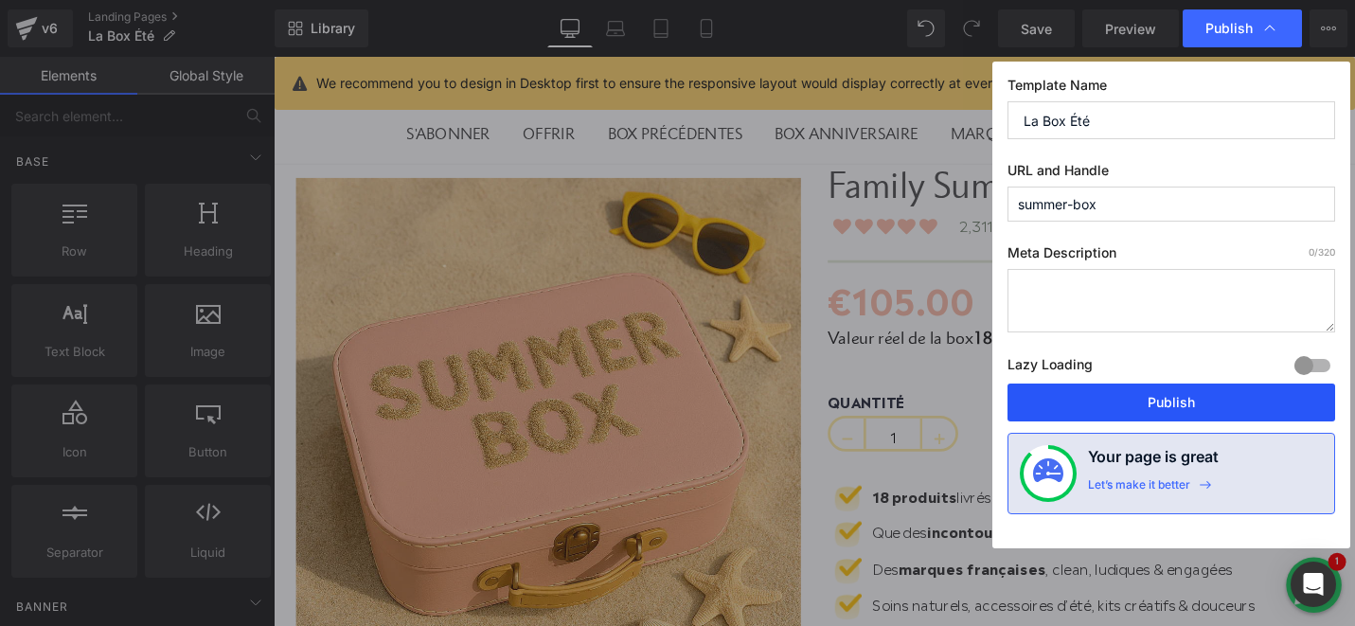
click at [1128, 396] on button "Publish" at bounding box center [1171, 402] width 328 height 38
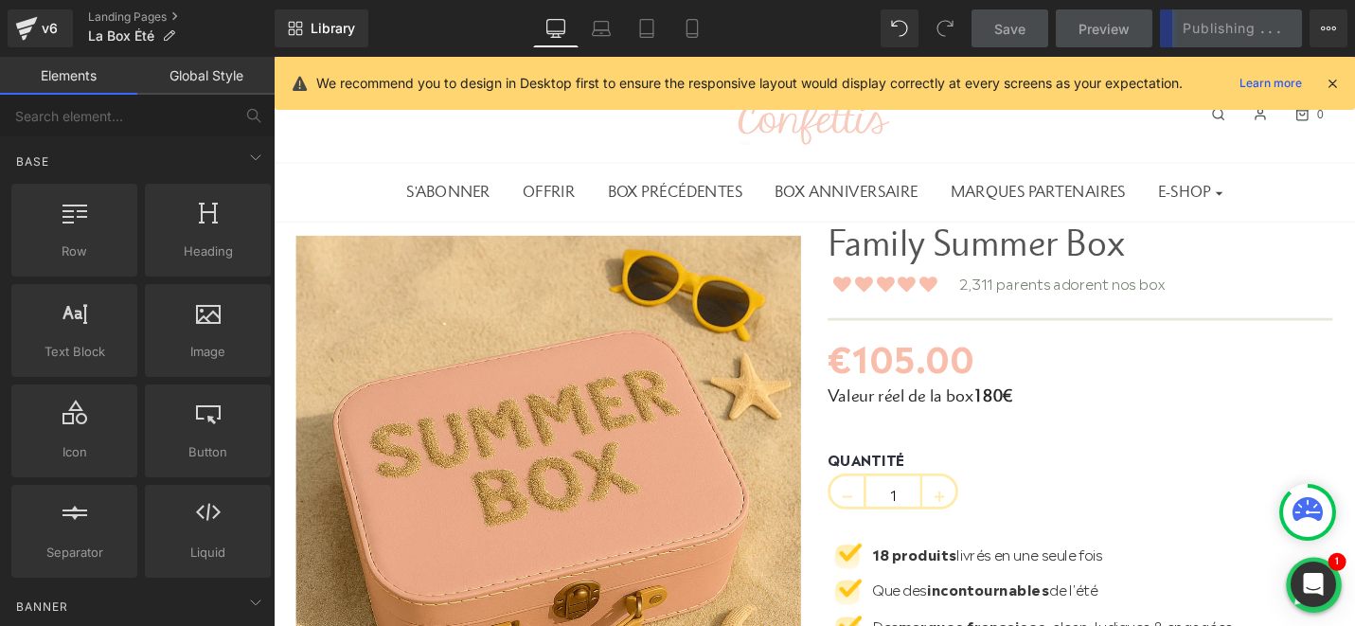
scroll to position [0, 0]
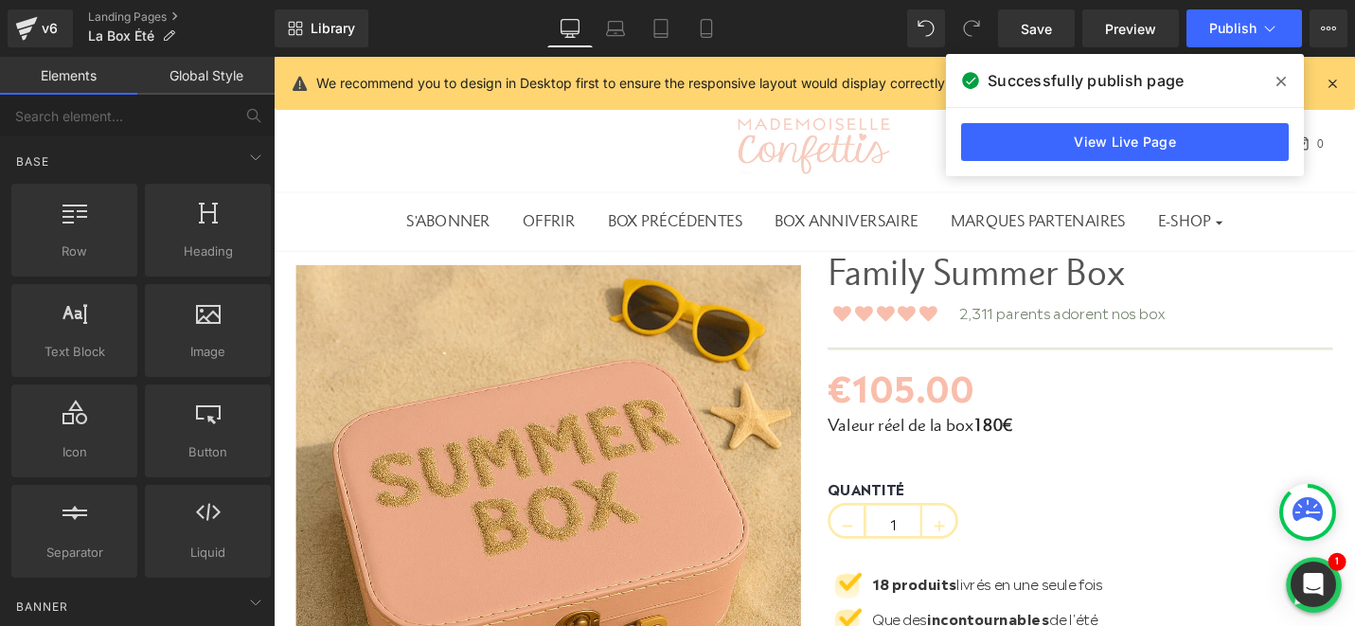
click at [1281, 84] on icon at bounding box center [1280, 81] width 9 height 15
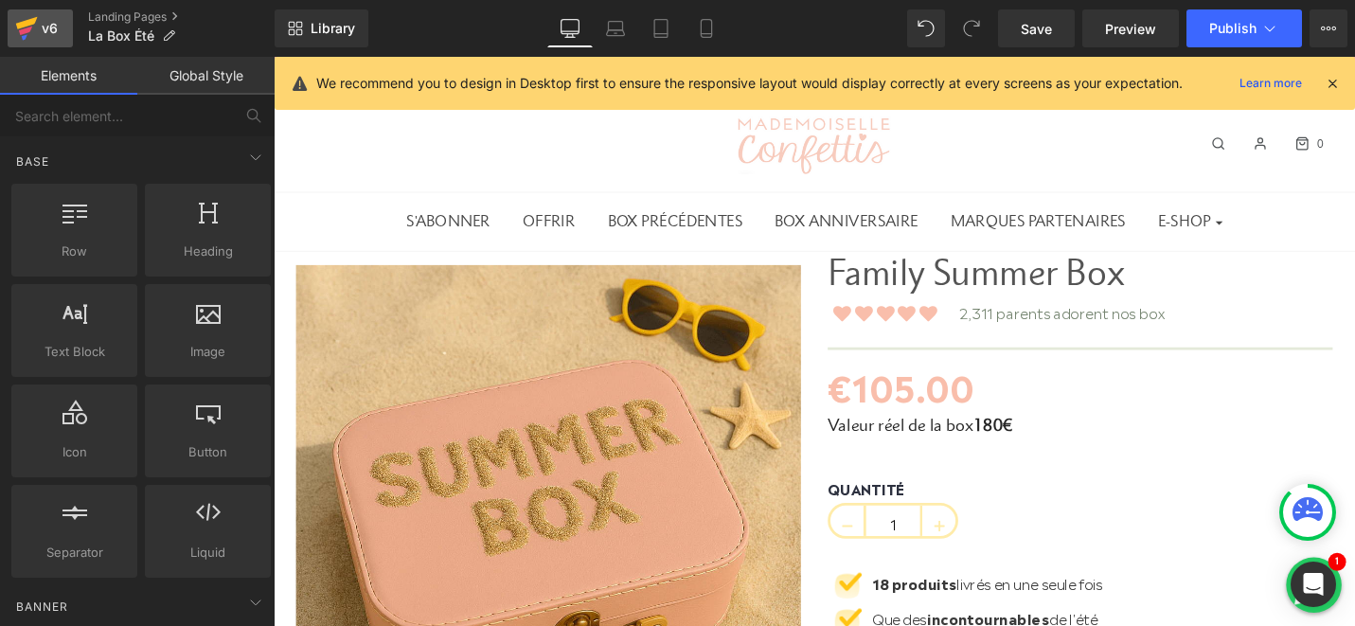
click at [58, 42] on link "v6" at bounding box center [40, 28] width 65 height 38
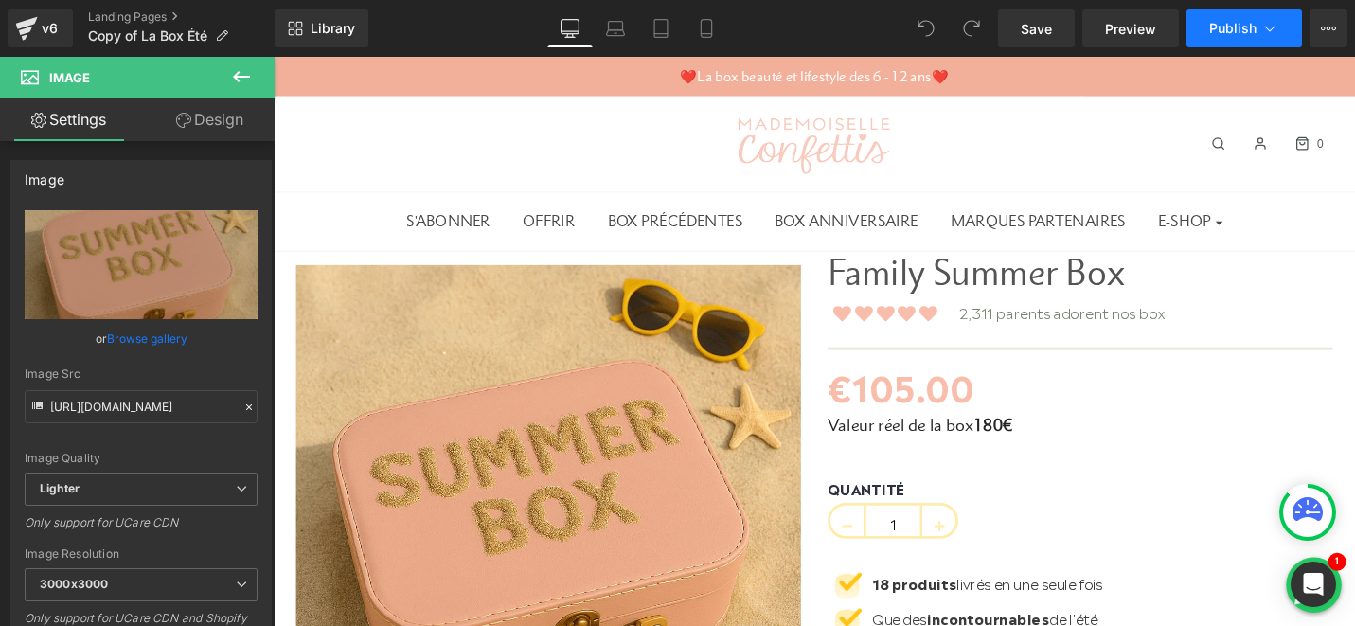
click at [1212, 25] on span "Publish" at bounding box center [1232, 28] width 47 height 15
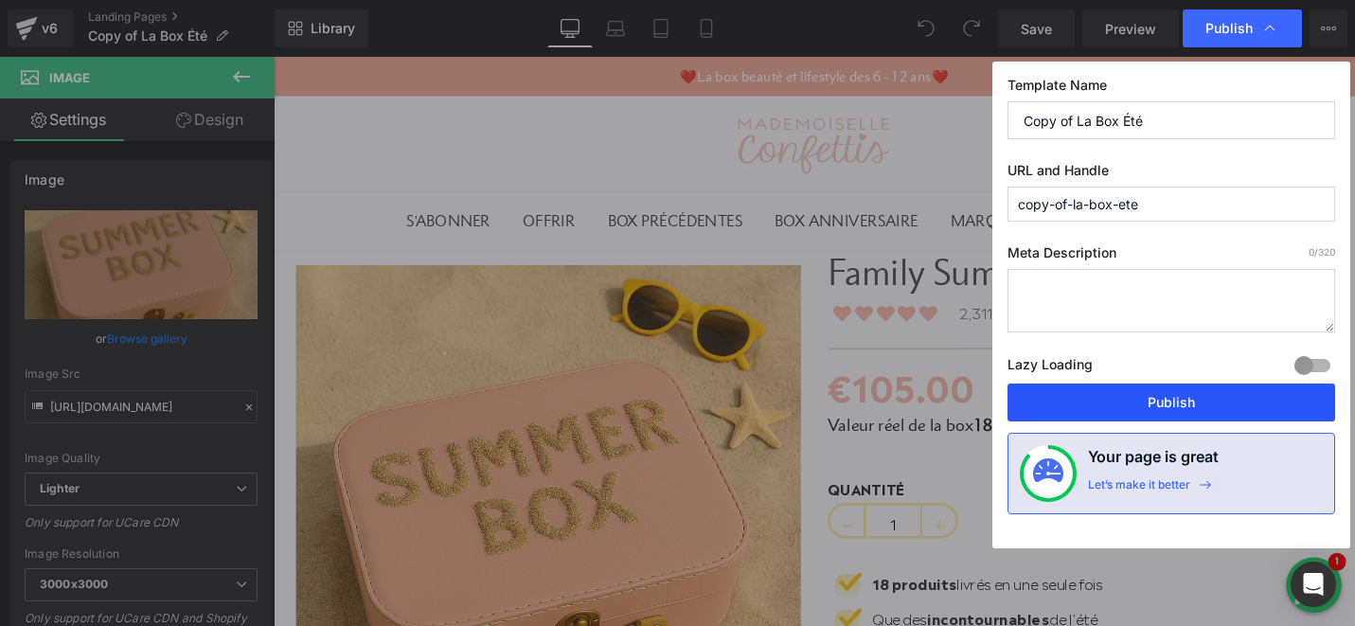
click at [1081, 405] on button "Publish" at bounding box center [1171, 402] width 328 height 38
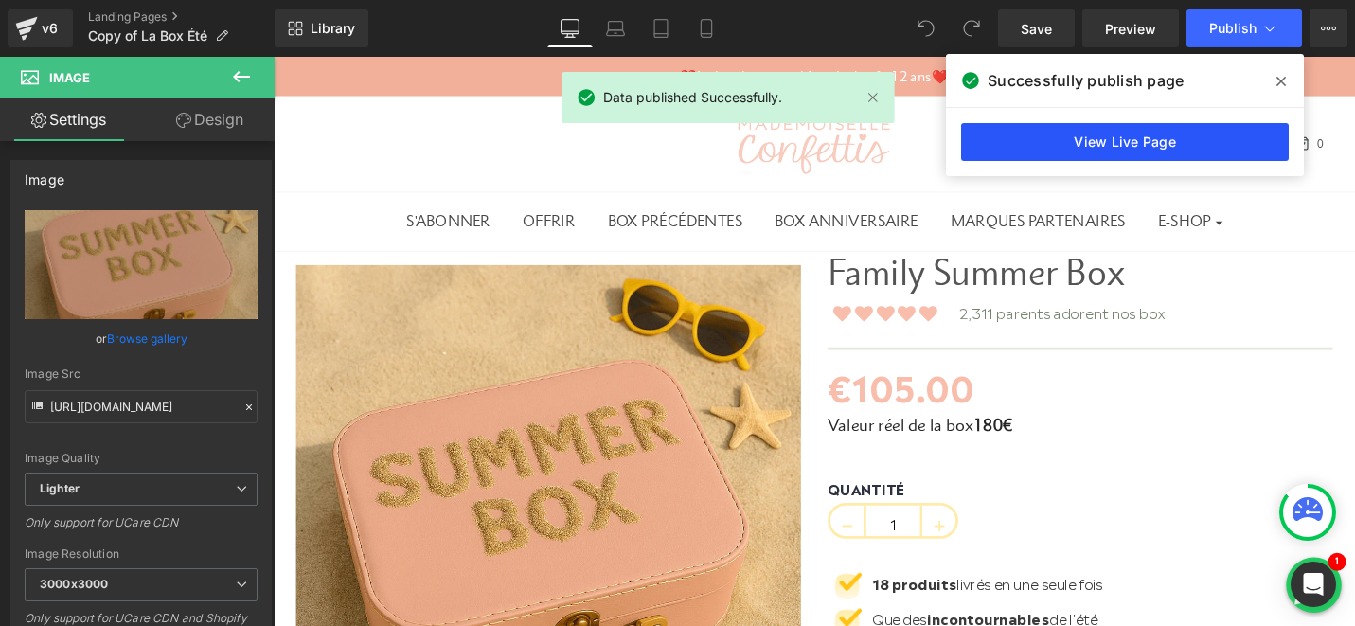
click at [1146, 153] on link "View Live Page" at bounding box center [1125, 142] width 328 height 38
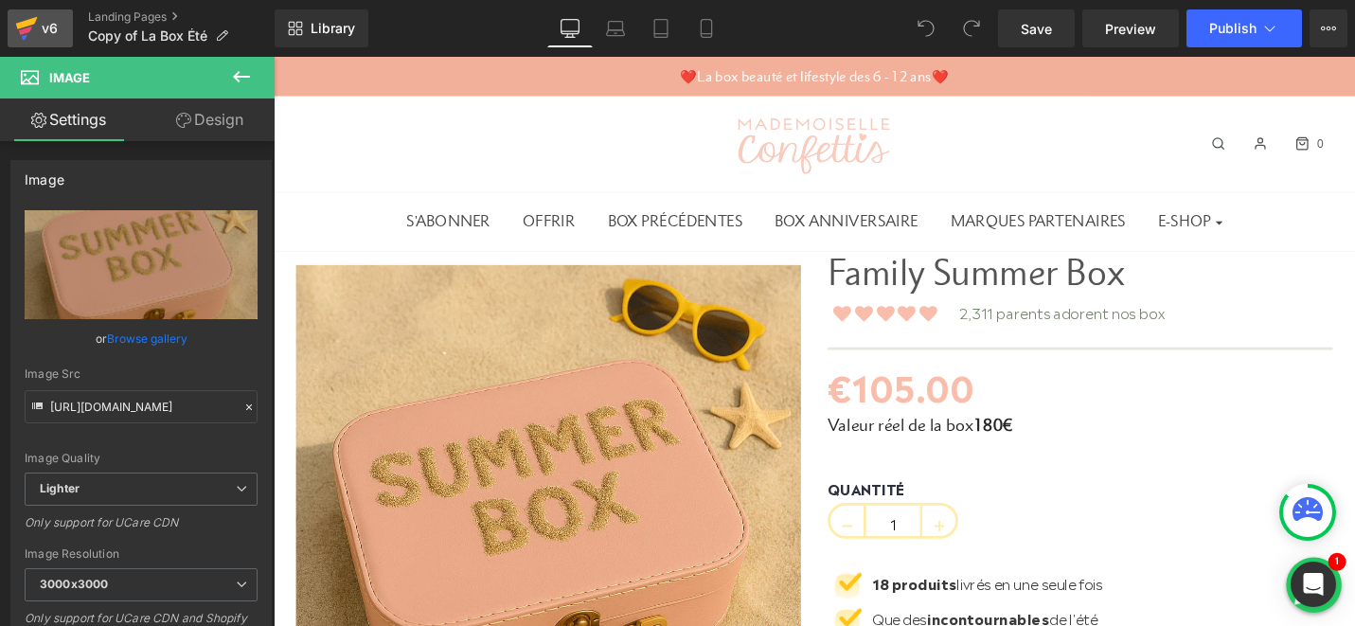
click at [57, 39] on div "v6" at bounding box center [50, 28] width 24 height 25
